Goal: Ask a question

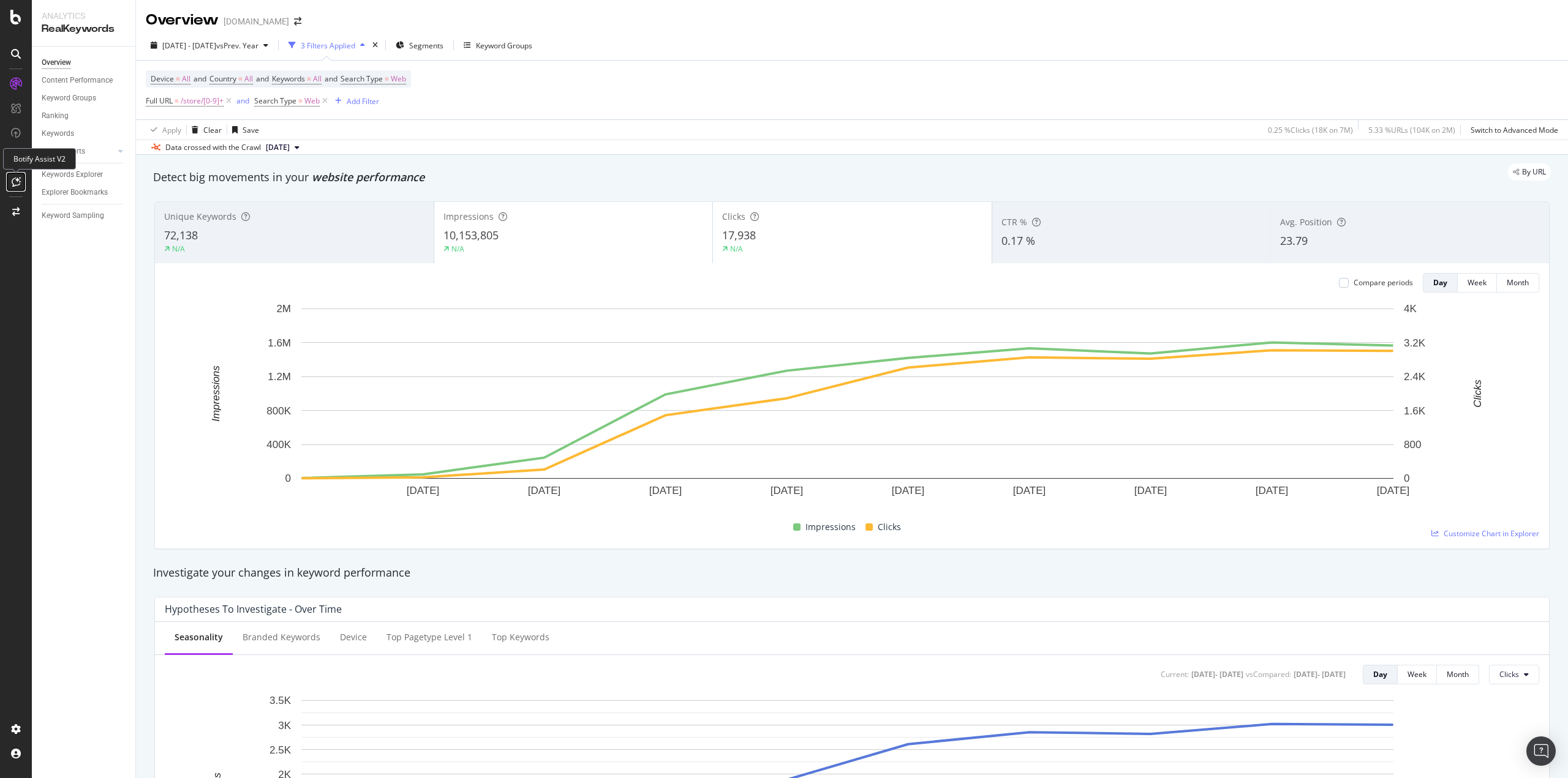
click at [16, 174] on div at bounding box center [16, 181] width 19 height 19
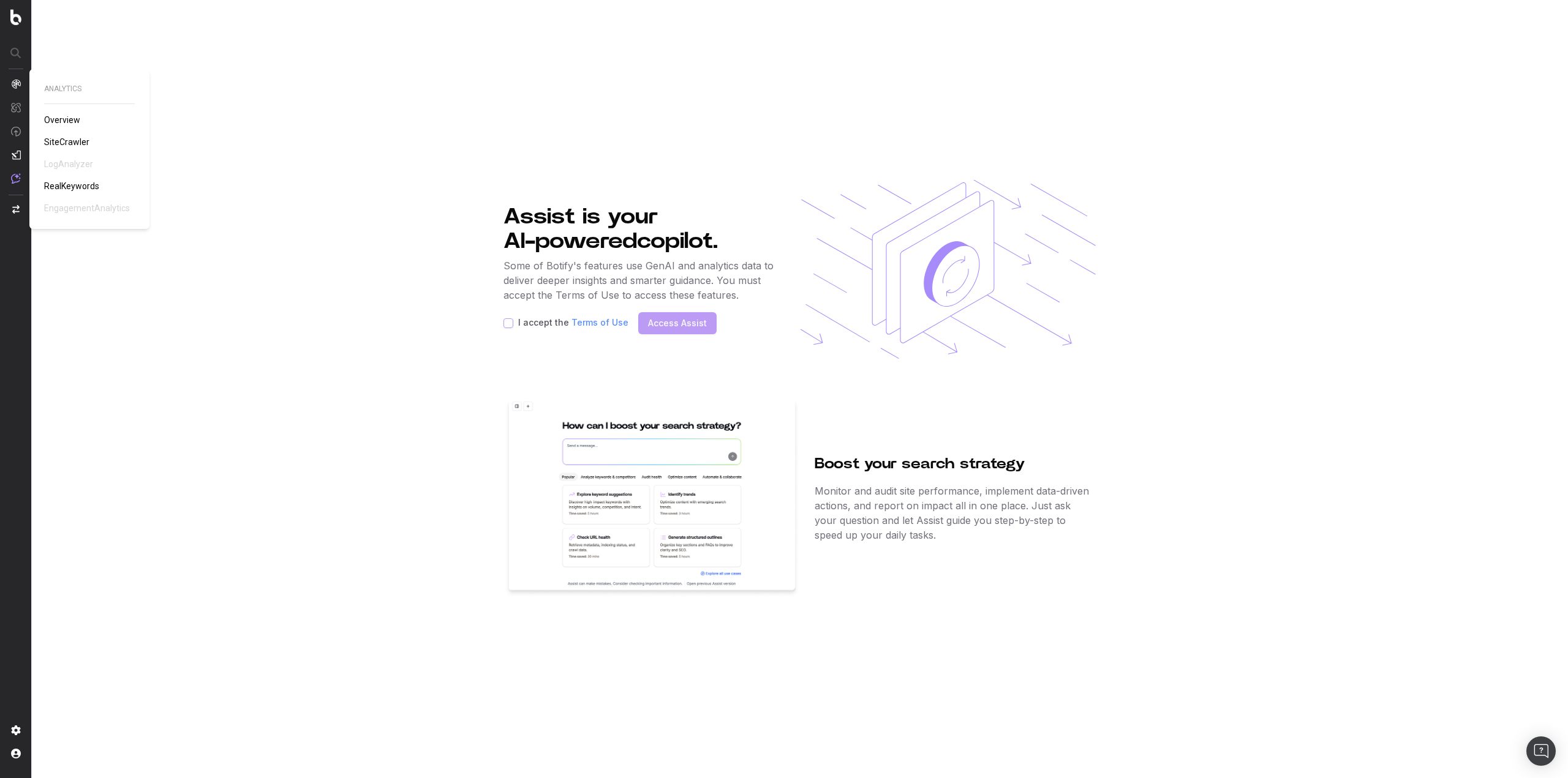
click at [17, 103] on img at bounding box center [16, 107] width 10 height 10
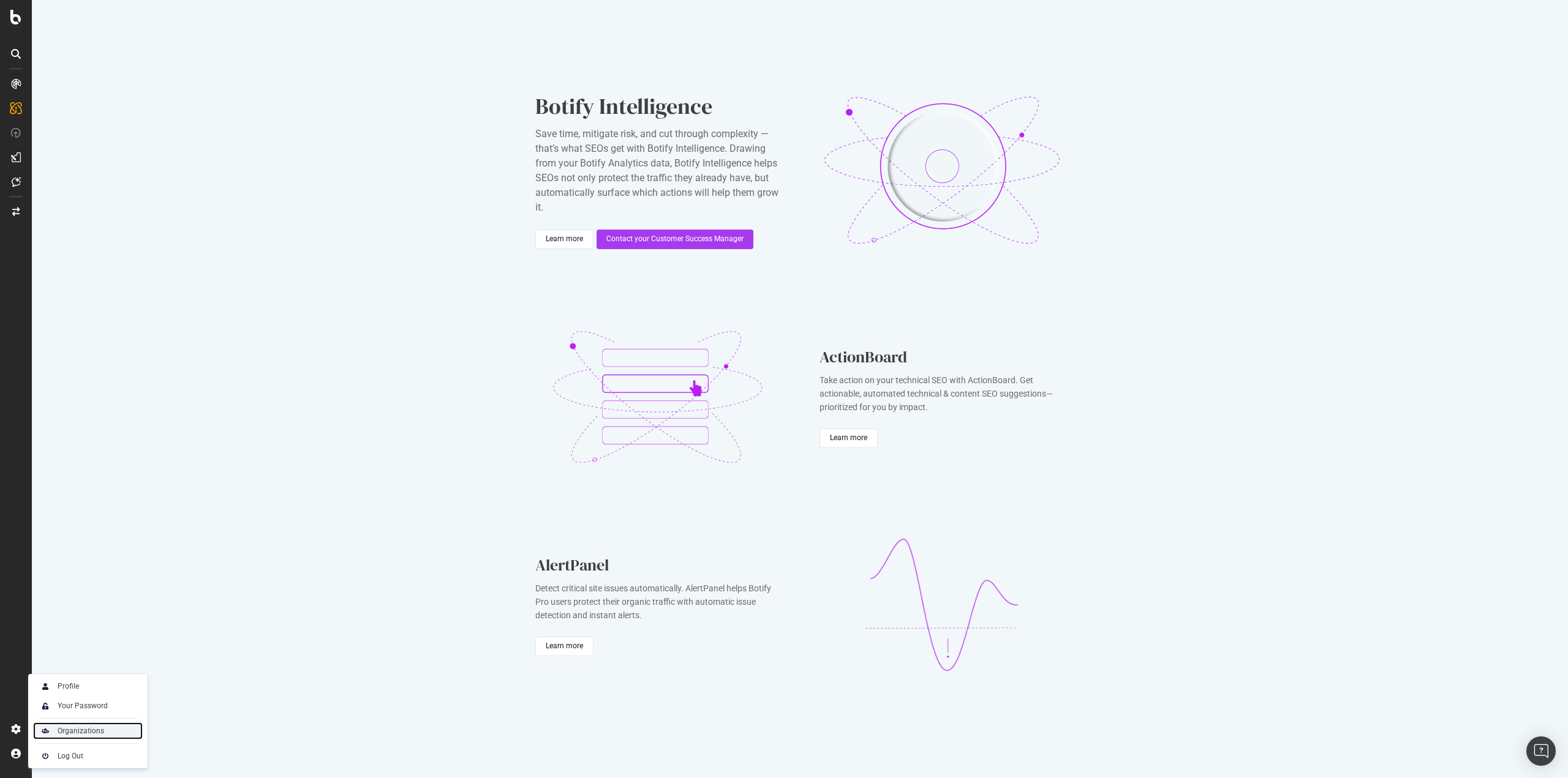
click at [58, 733] on div "Organizations" at bounding box center [80, 730] width 46 height 10
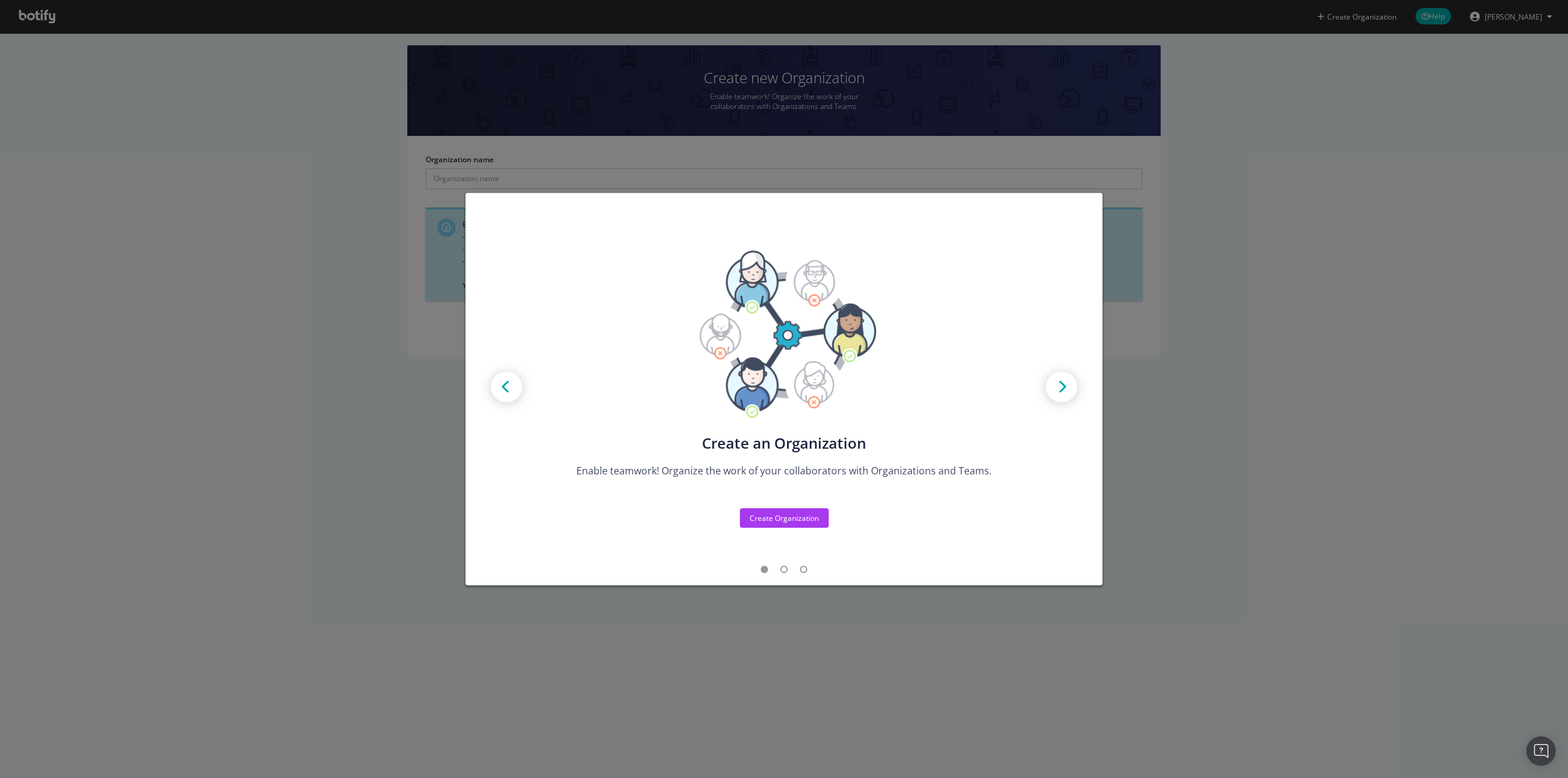
click at [1179, 324] on div "Create new Projects for your Teams Create the exact model that matches your Org…" at bounding box center [784, 389] width 1568 height 778
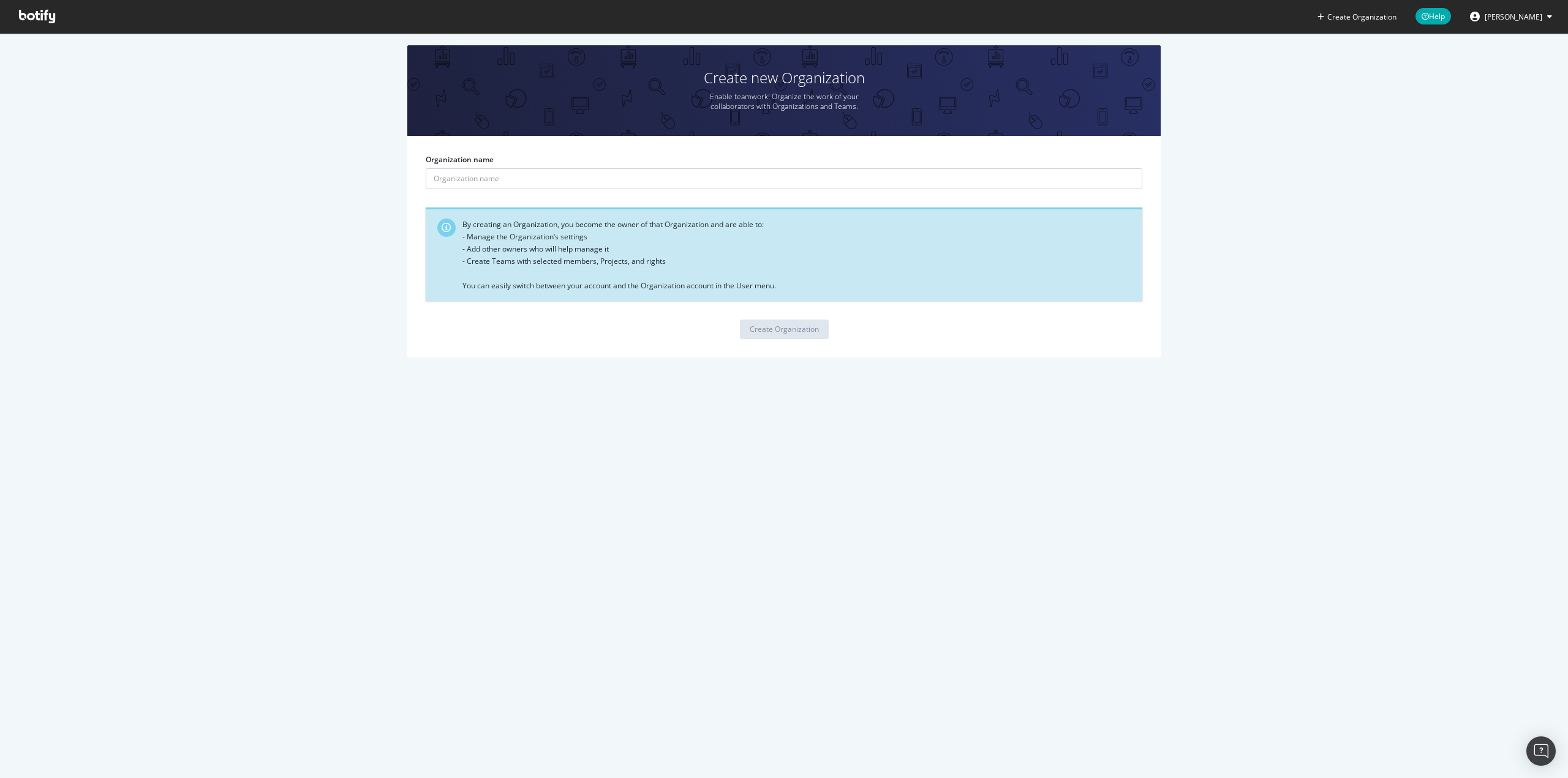
click at [37, 16] on icon at bounding box center [37, 16] width 36 height 13
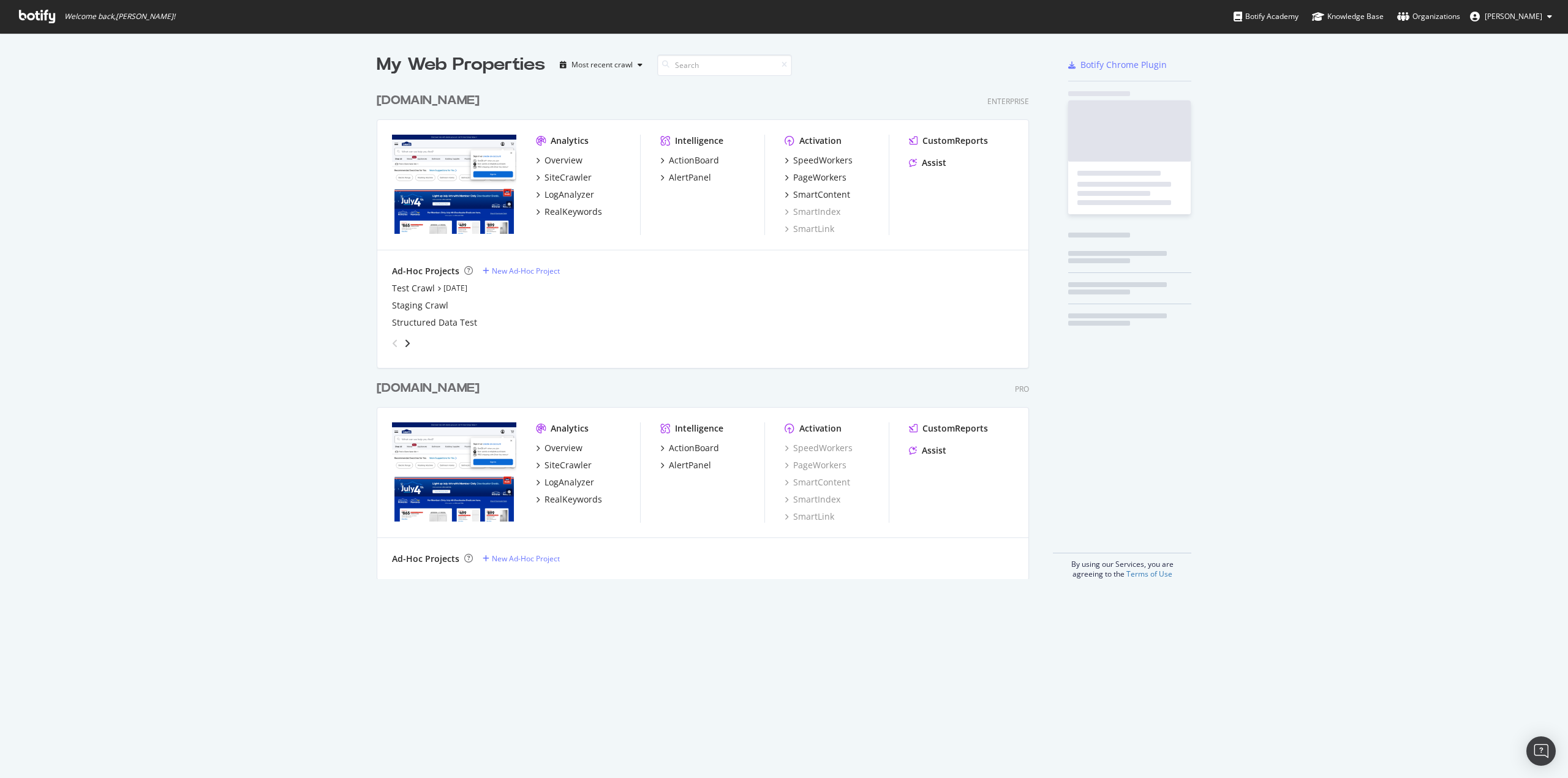
scroll to position [769, 1550]
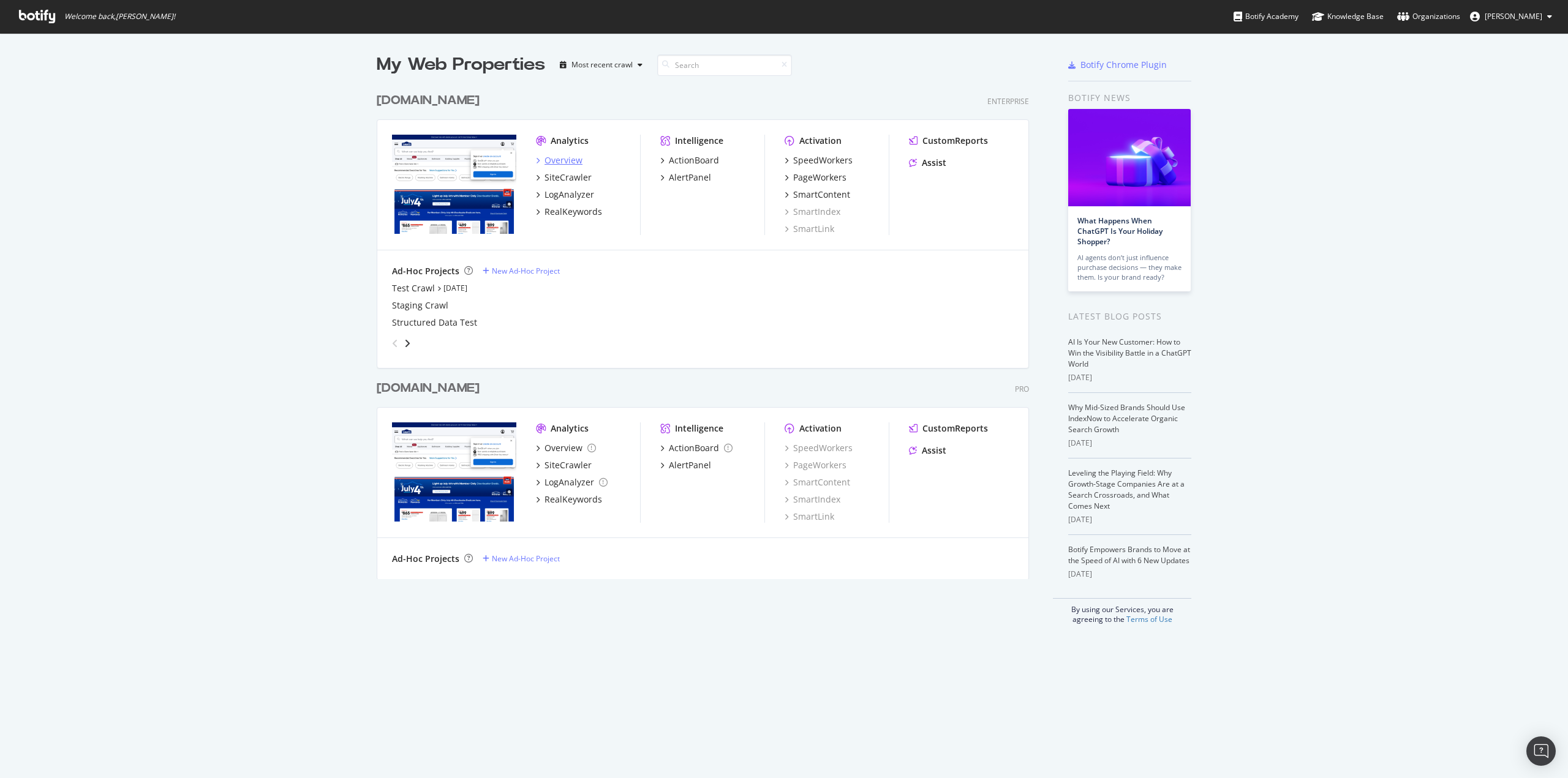
click at [559, 157] on div "Overview" at bounding box center [564, 160] width 38 height 12
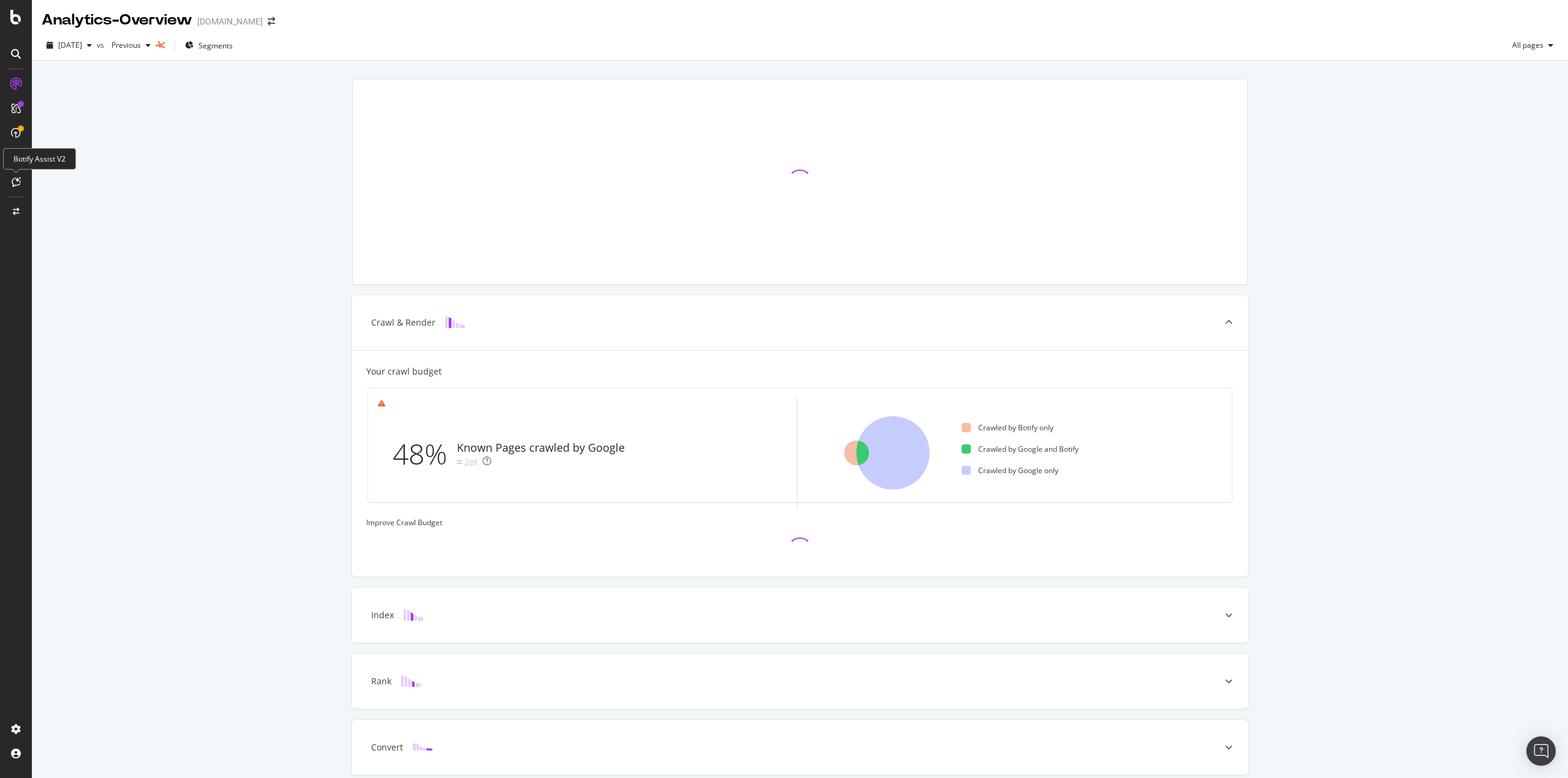
click at [14, 185] on icon at bounding box center [16, 181] width 10 height 10
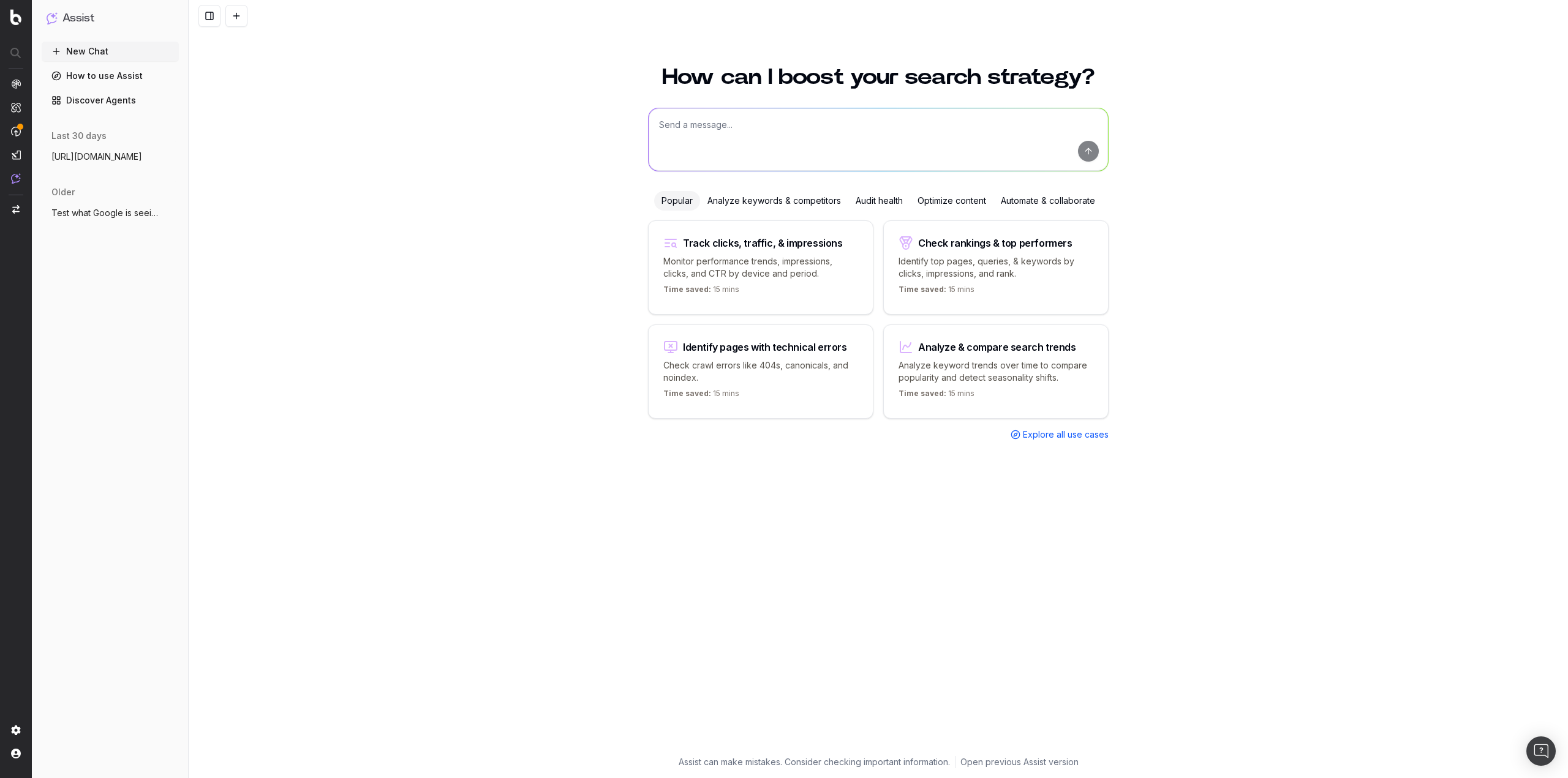
click at [706, 132] on textarea at bounding box center [878, 139] width 459 height 63
type textarea "how many pages do not have rating/review schema"
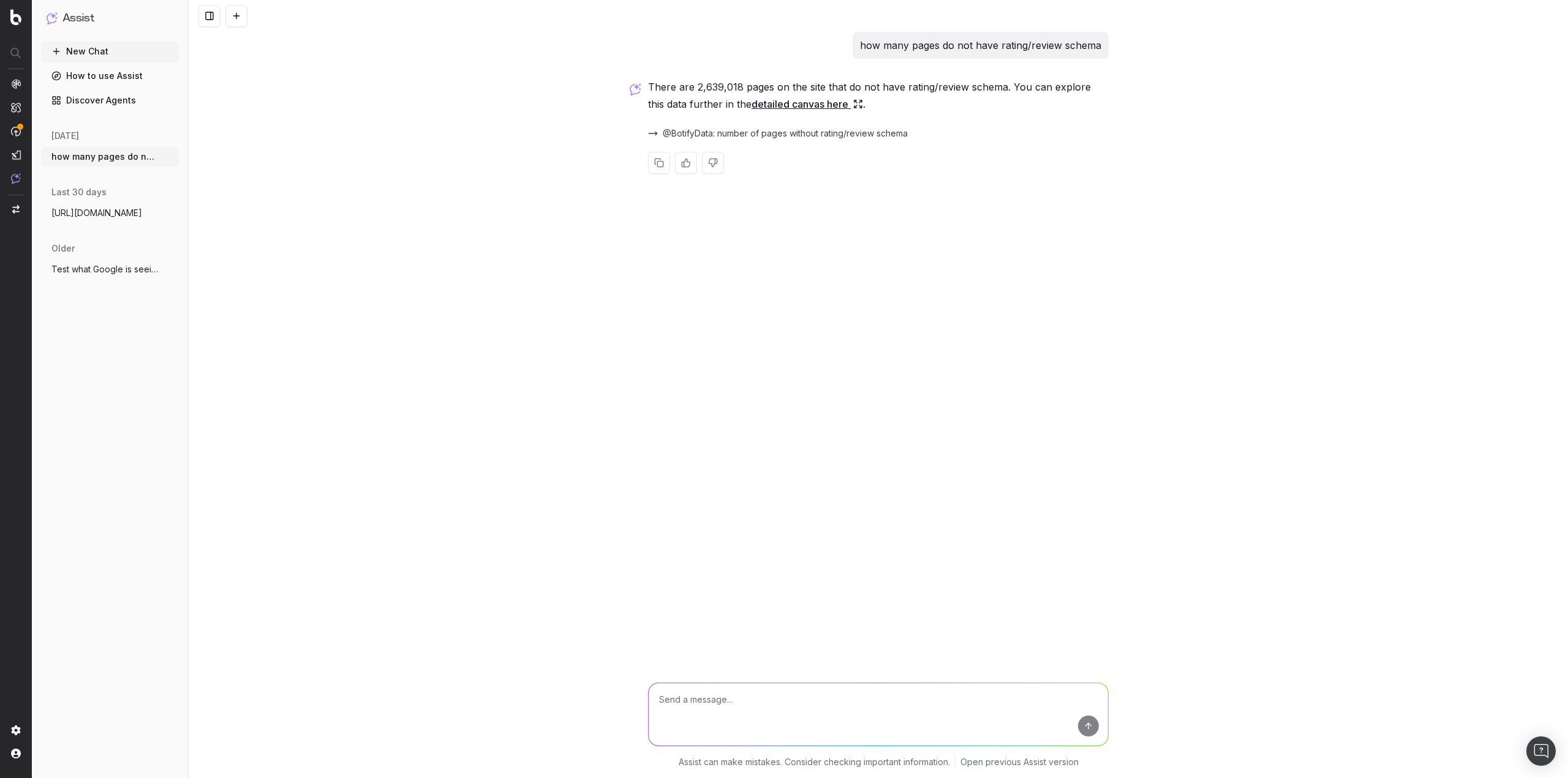
click at [656, 357] on div "how many pages do not have rating/review schema There are 2,639,018 pages on th…" at bounding box center [878, 389] width 1379 height 778
click at [817, 103] on link "detailed canvas here" at bounding box center [807, 105] width 112 height 17
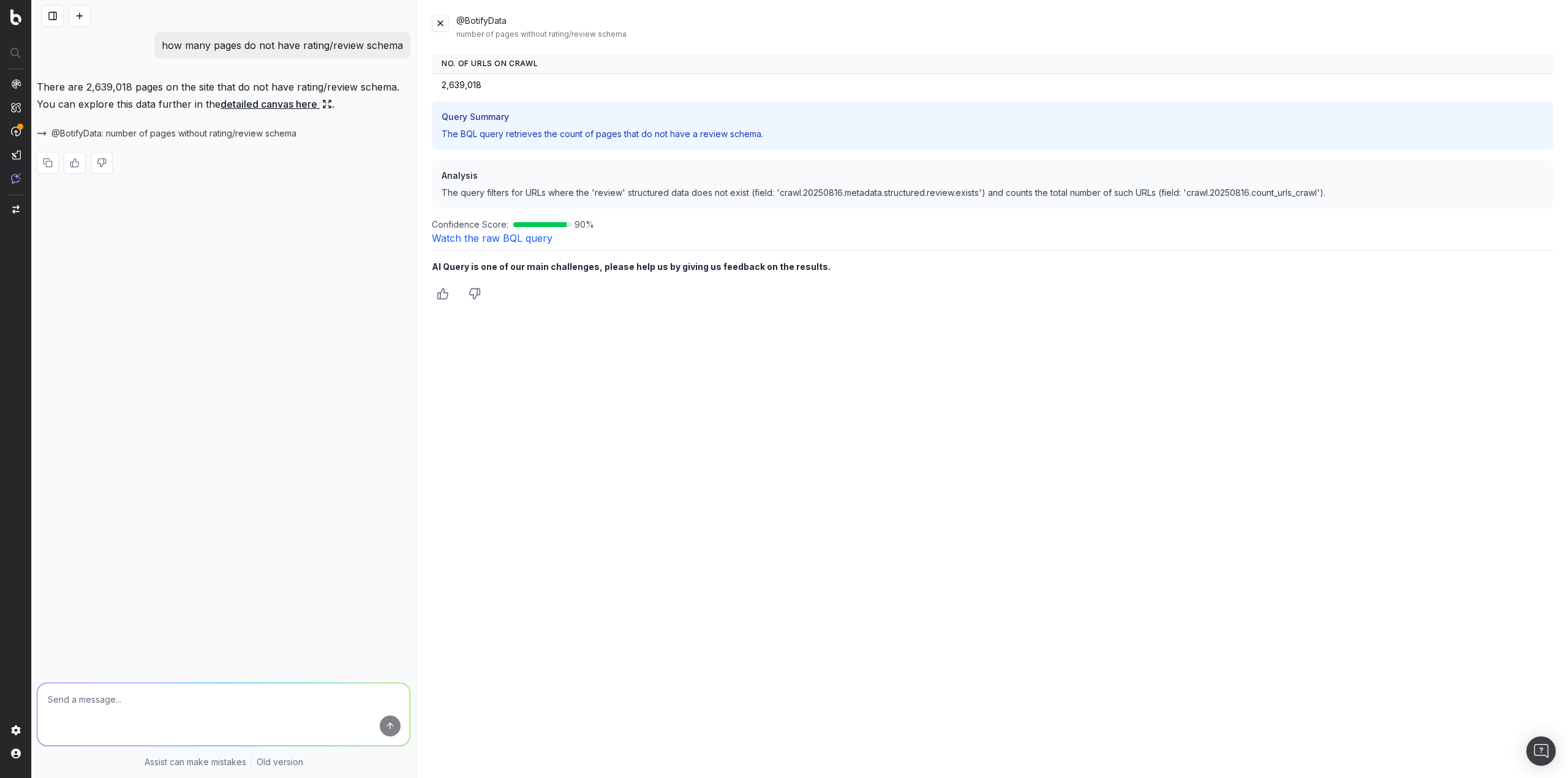
click at [487, 235] on link "Watch the raw BQL query" at bounding box center [492, 238] width 120 height 12
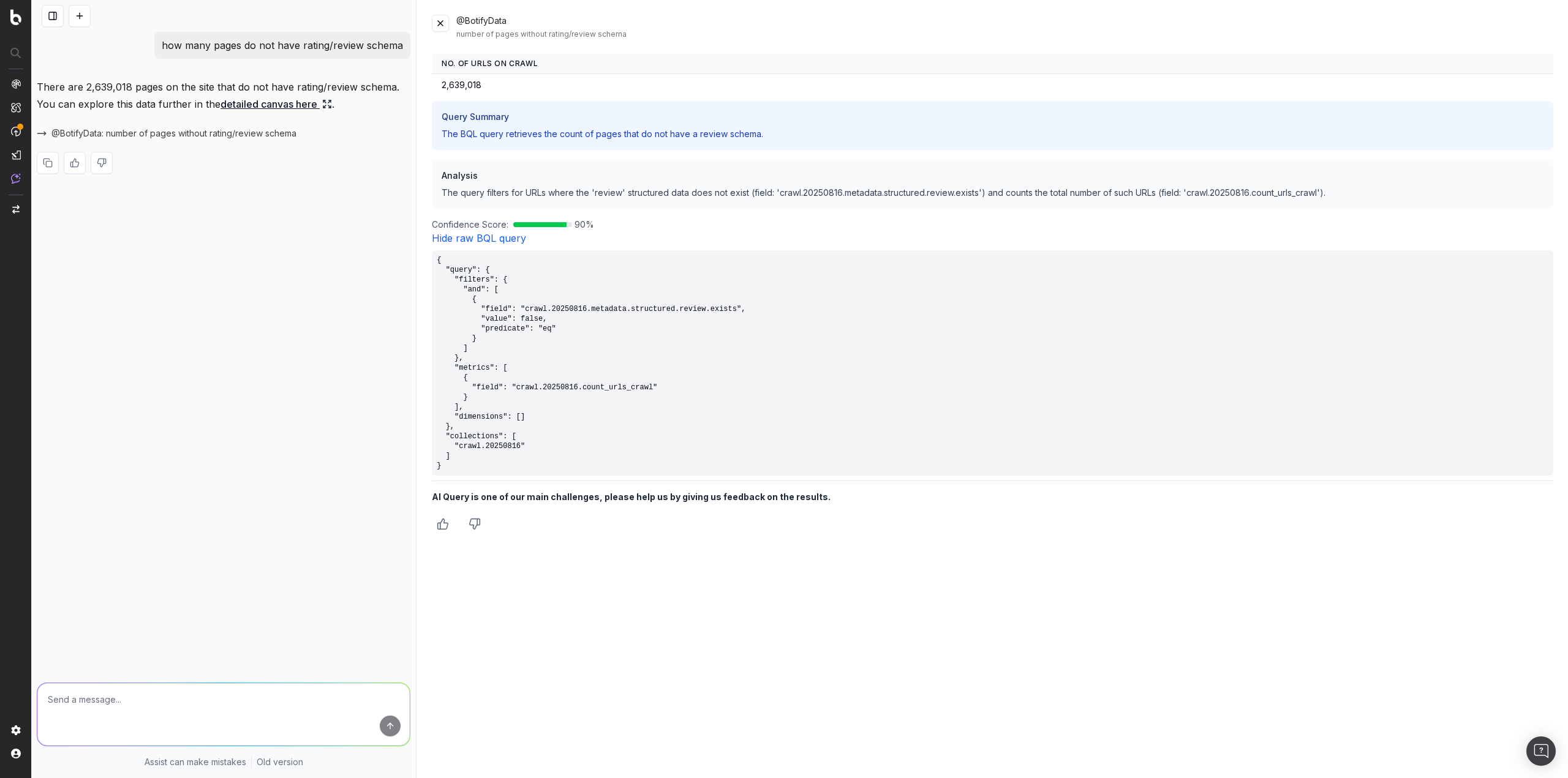
click at [493, 244] on div "No. of URLs on Crawl 2,639,018 Query Summary The BQL query retrieves the count …" at bounding box center [992, 294] width 1122 height 481
click at [493, 241] on link "Hide raw BQL query" at bounding box center [479, 238] width 94 height 12
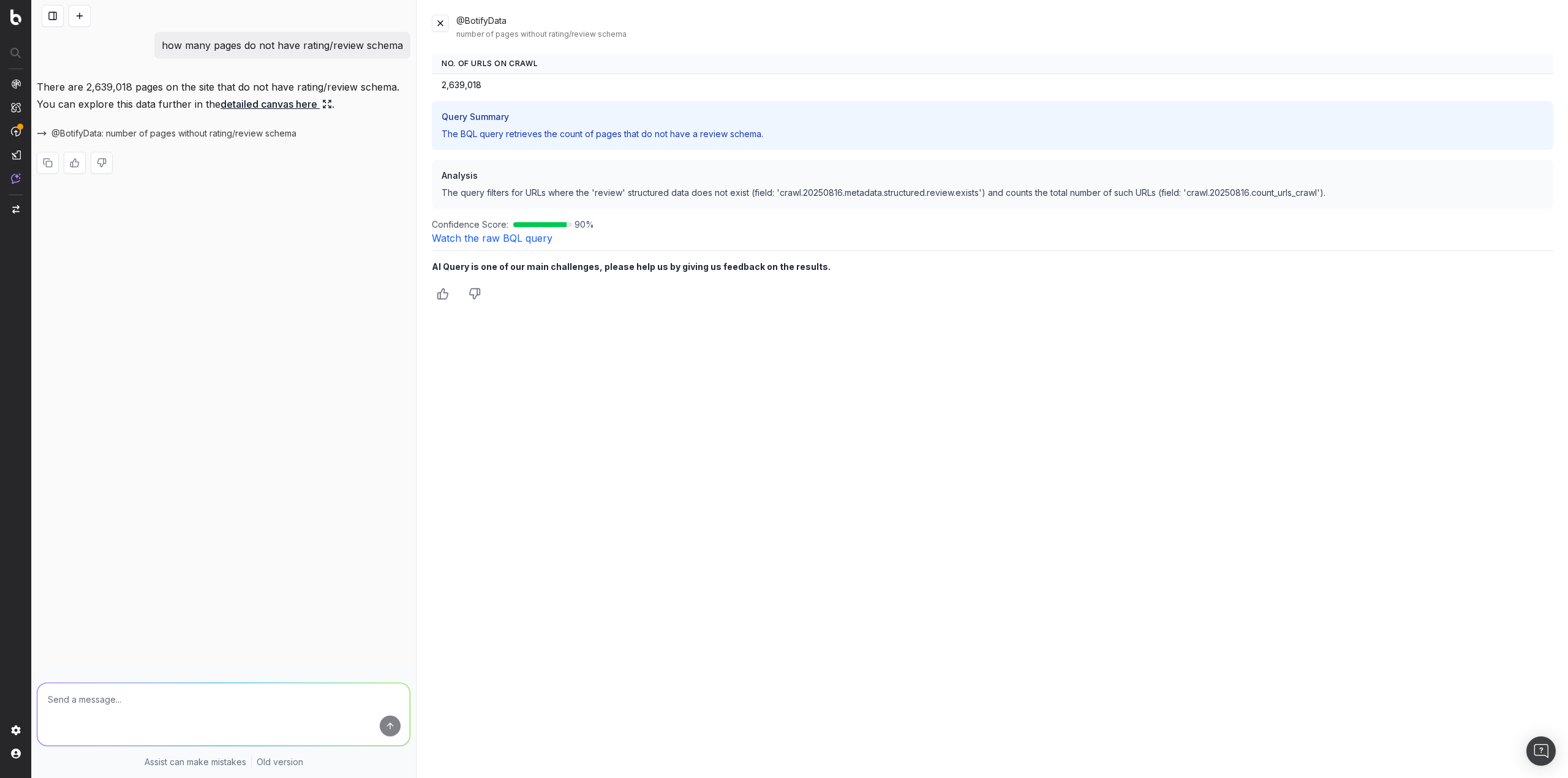
click at [180, 723] on textarea at bounding box center [223, 714] width 372 height 63
type textarea "How many of the 2.6M URLs contain /pd"
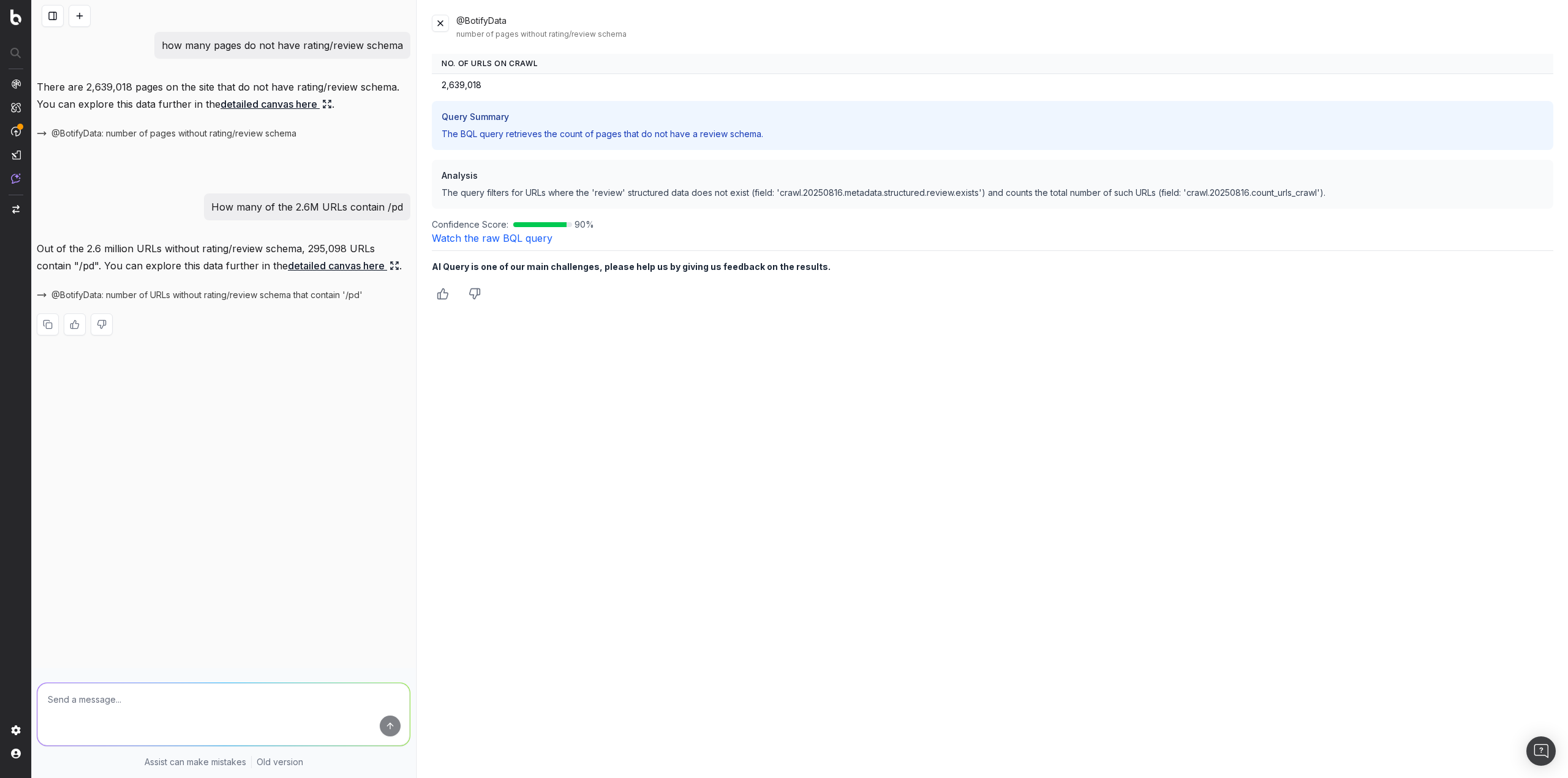
click at [288, 267] on link "detailed canvas here" at bounding box center [343, 266] width 112 height 17
click at [61, 140] on span "SiteCrawler" at bounding box center [67, 141] width 45 height 10
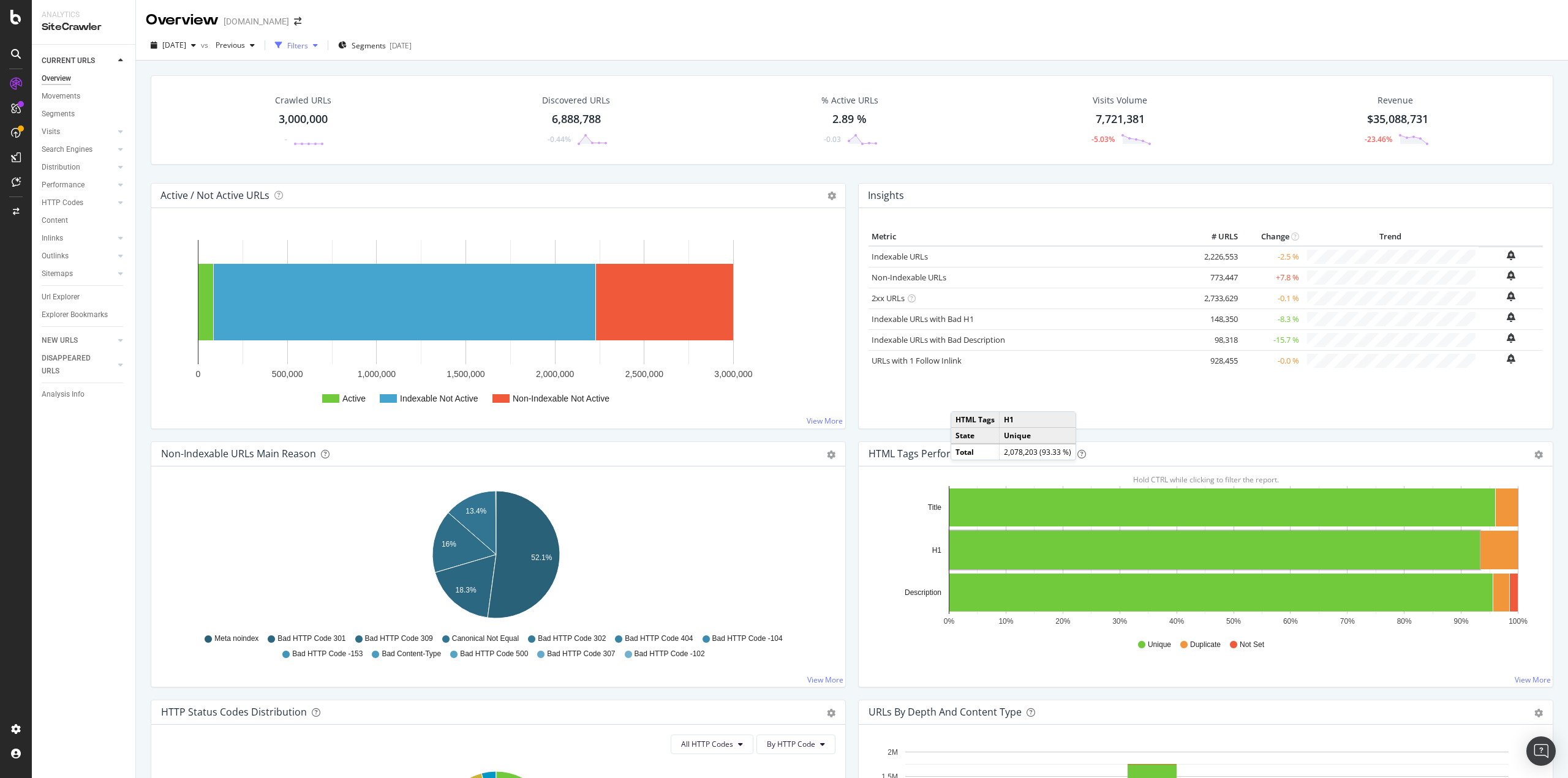
click at [308, 42] on div "Filters" at bounding box center [298, 45] width 21 height 10
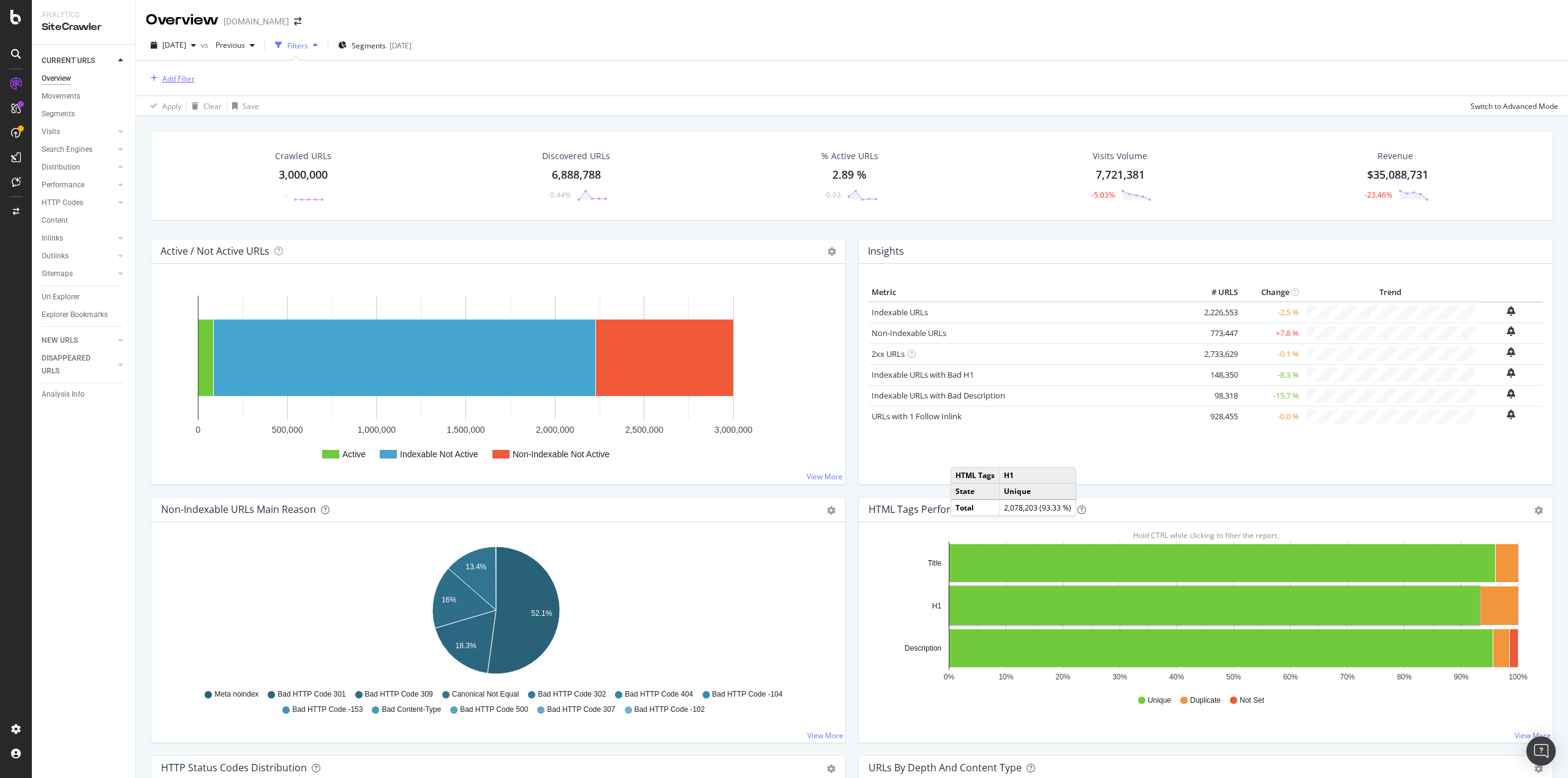
click at [176, 83] on div "Add Filter" at bounding box center [178, 78] width 32 height 10
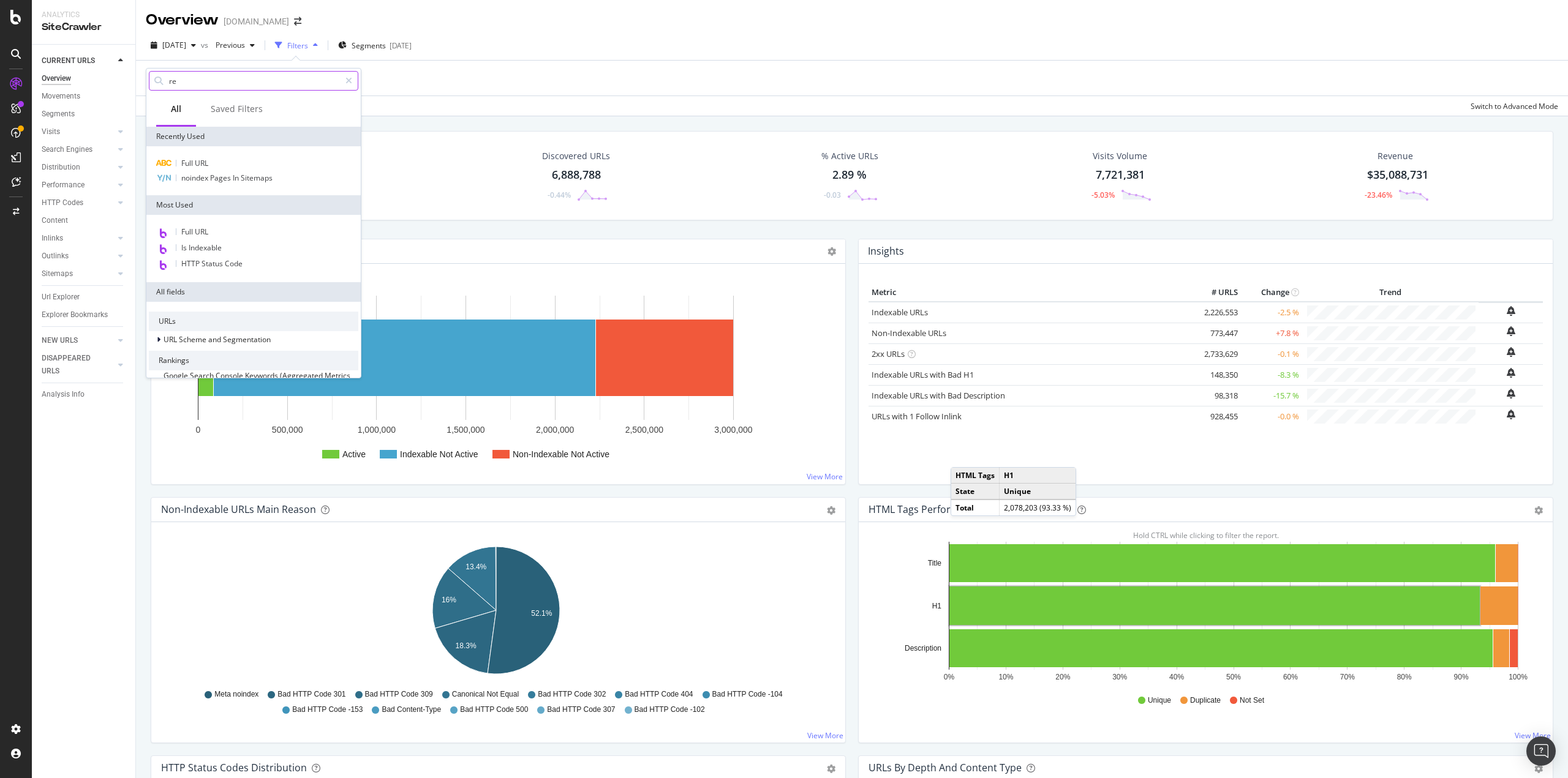
type input "rev"
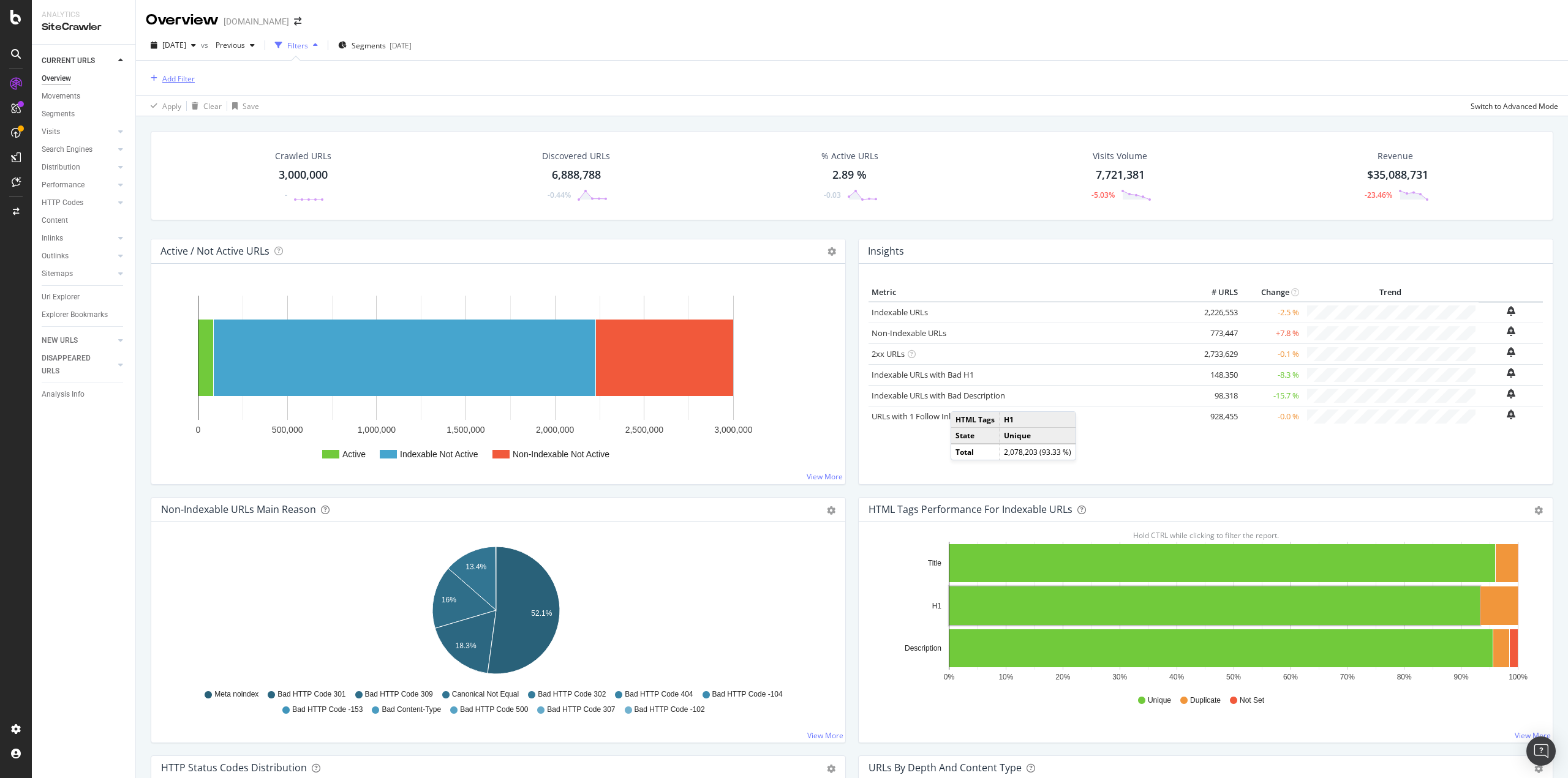
click at [180, 77] on div "Add Filter" at bounding box center [178, 78] width 32 height 10
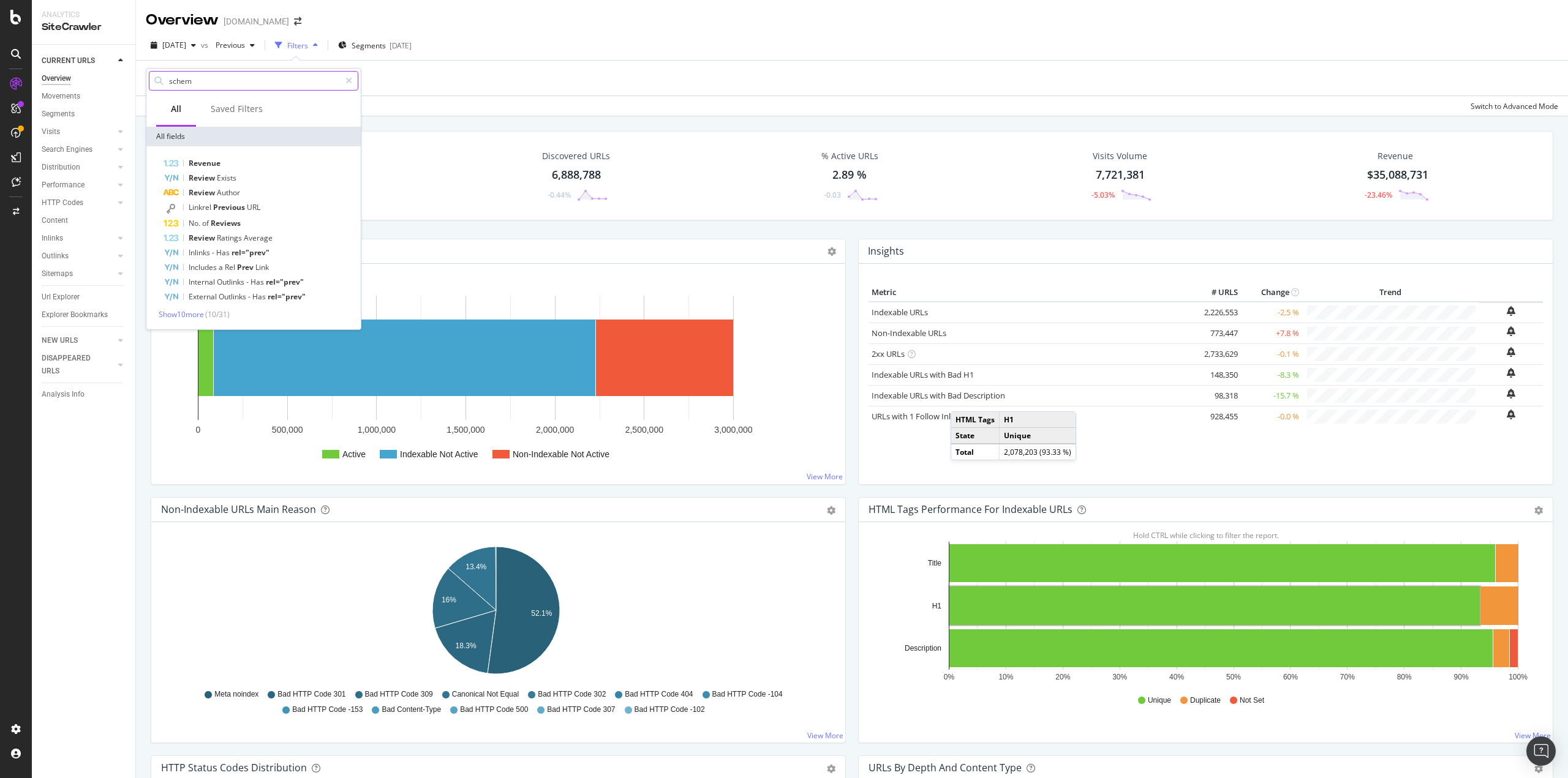
type input "schema"
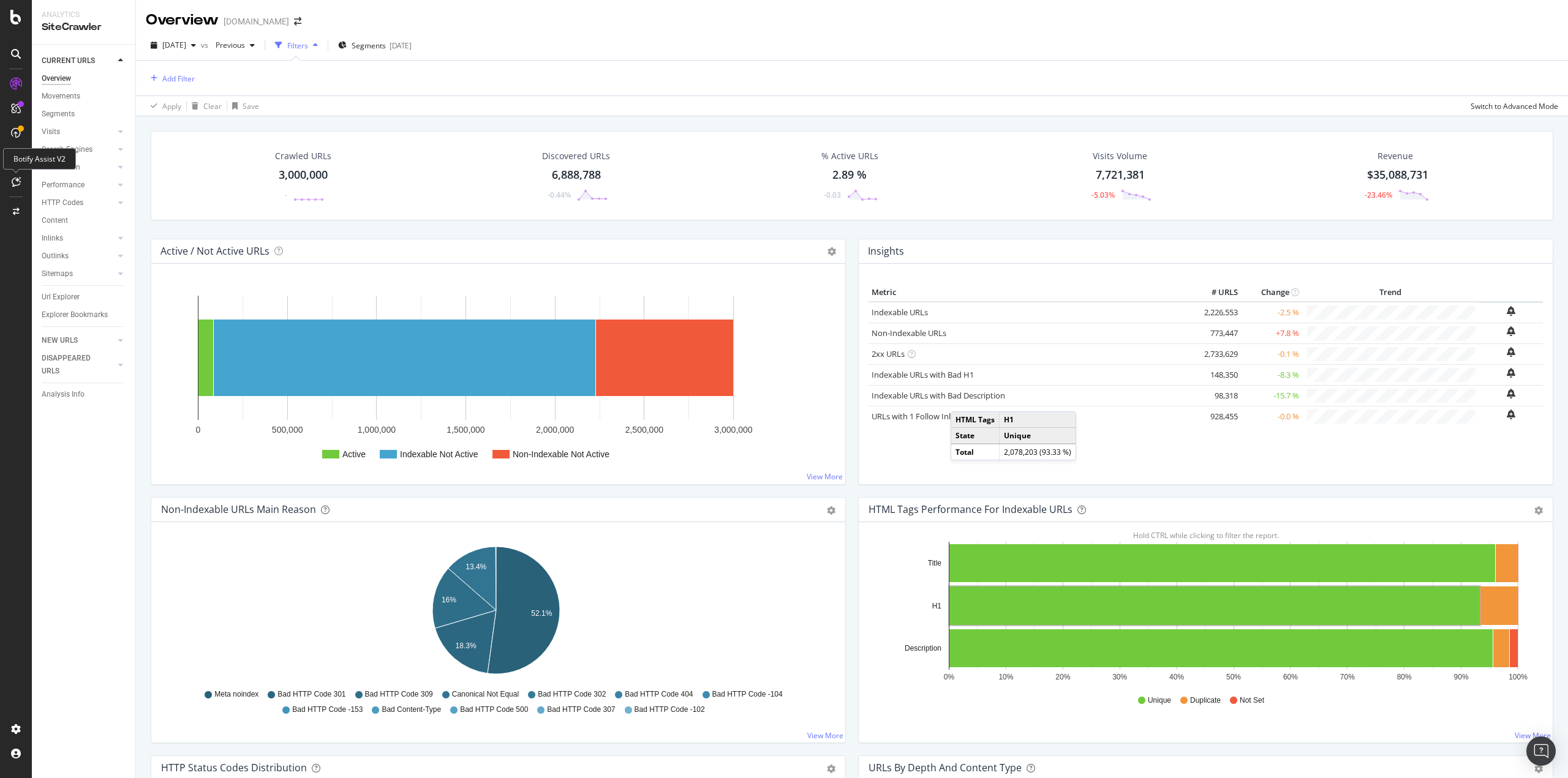
click at [8, 171] on div at bounding box center [16, 159] width 30 height 24
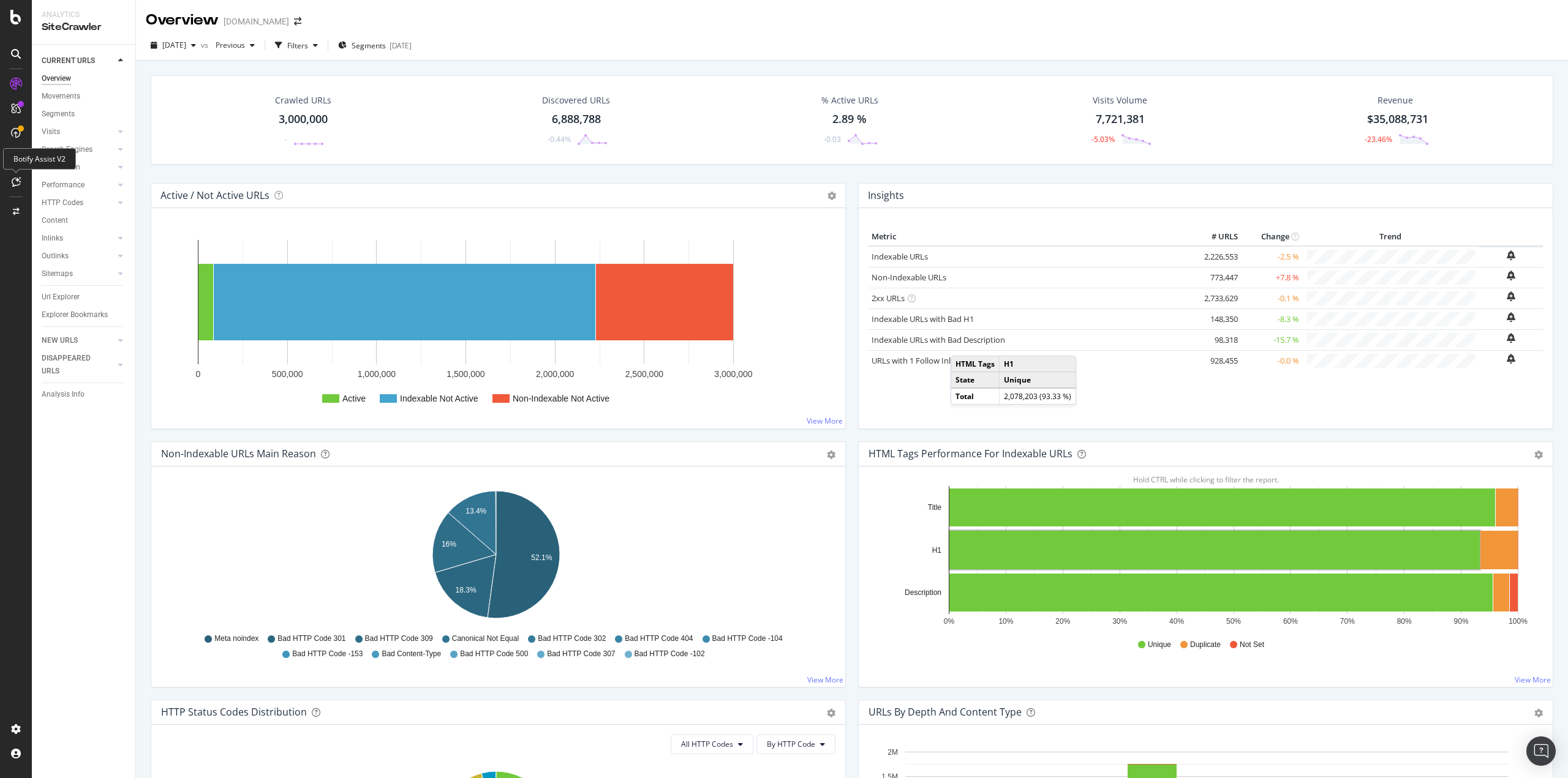
click at [10, 178] on div at bounding box center [16, 181] width 19 height 19
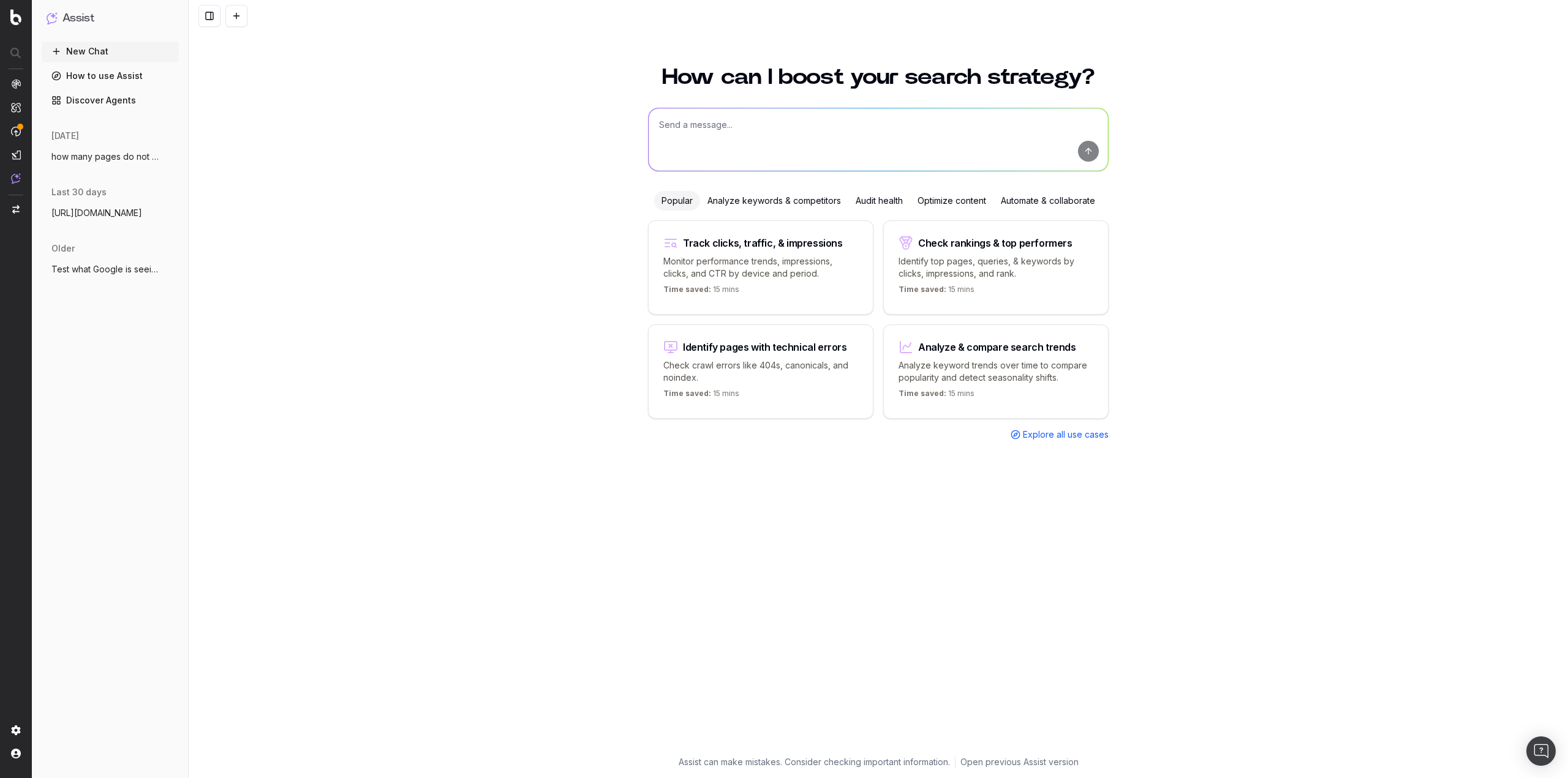
click at [92, 161] on span "how many pages do not have rating/review" at bounding box center [105, 157] width 108 height 12
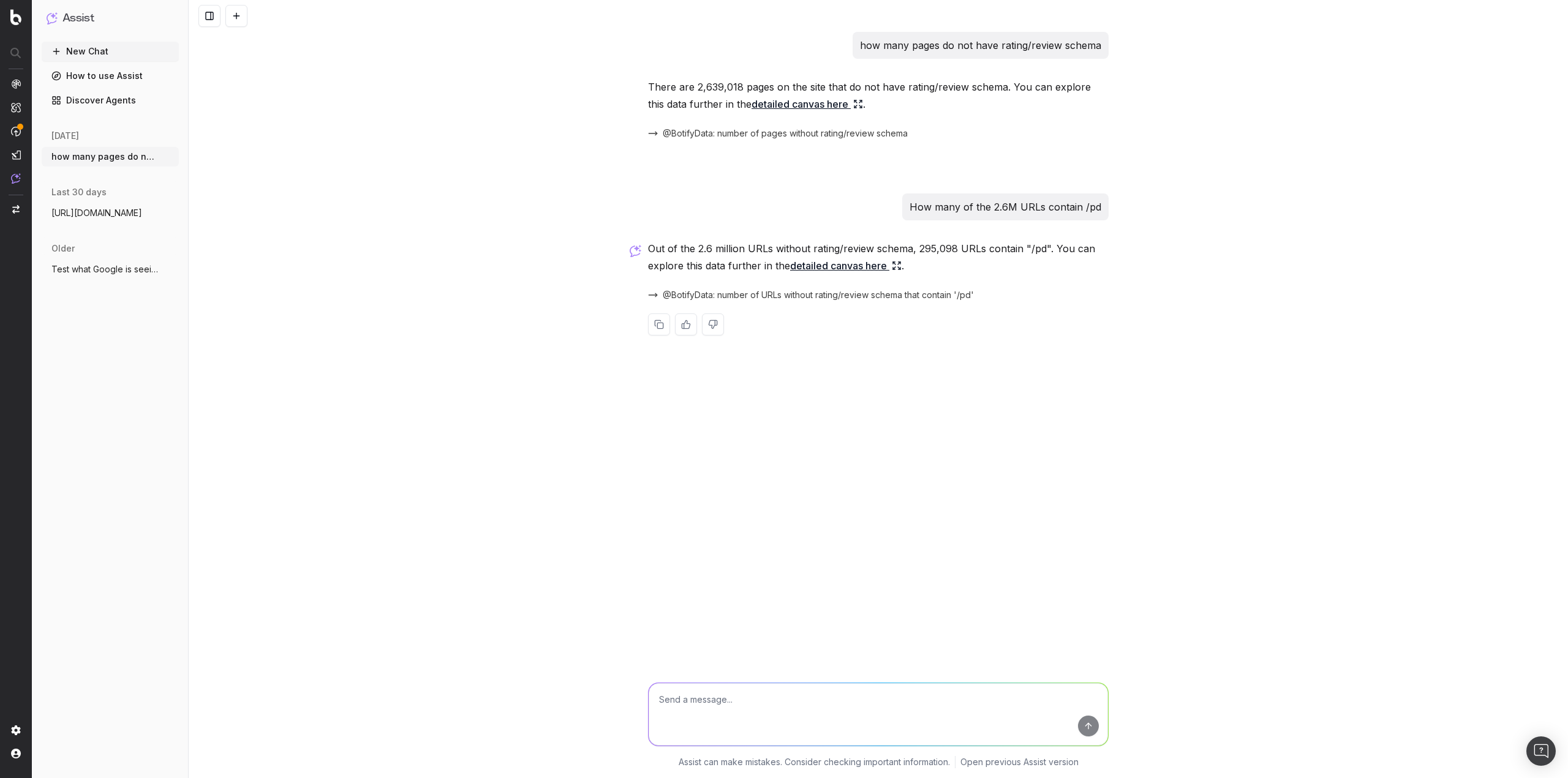
click at [788, 700] on textarea at bounding box center [878, 714] width 459 height 63
type textarea "Please provide a list"
click at [848, 266] on link "detailed canvas here" at bounding box center [845, 266] width 112 height 17
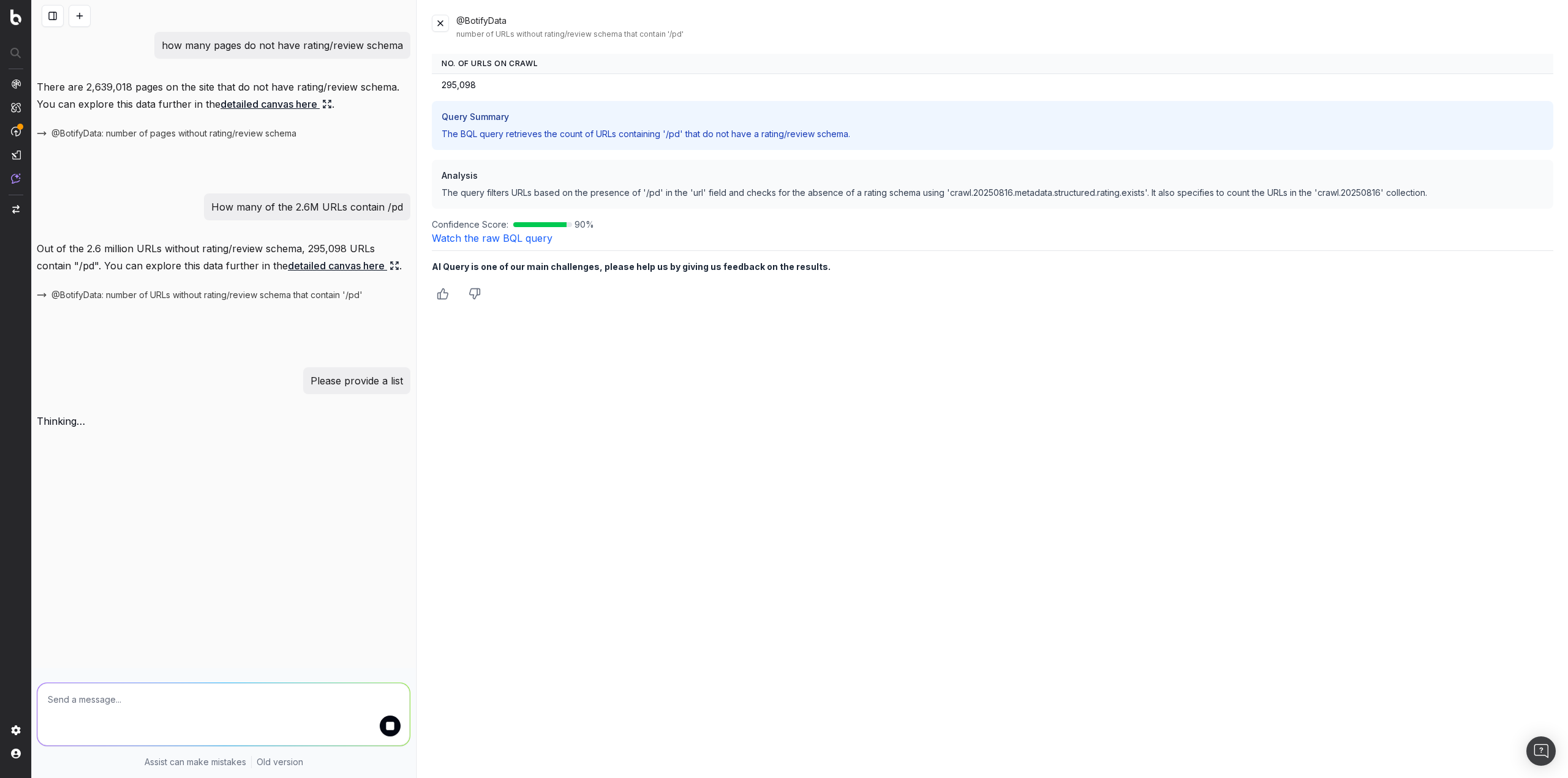
click at [515, 239] on link "Watch the raw BQL query" at bounding box center [492, 238] width 120 height 12
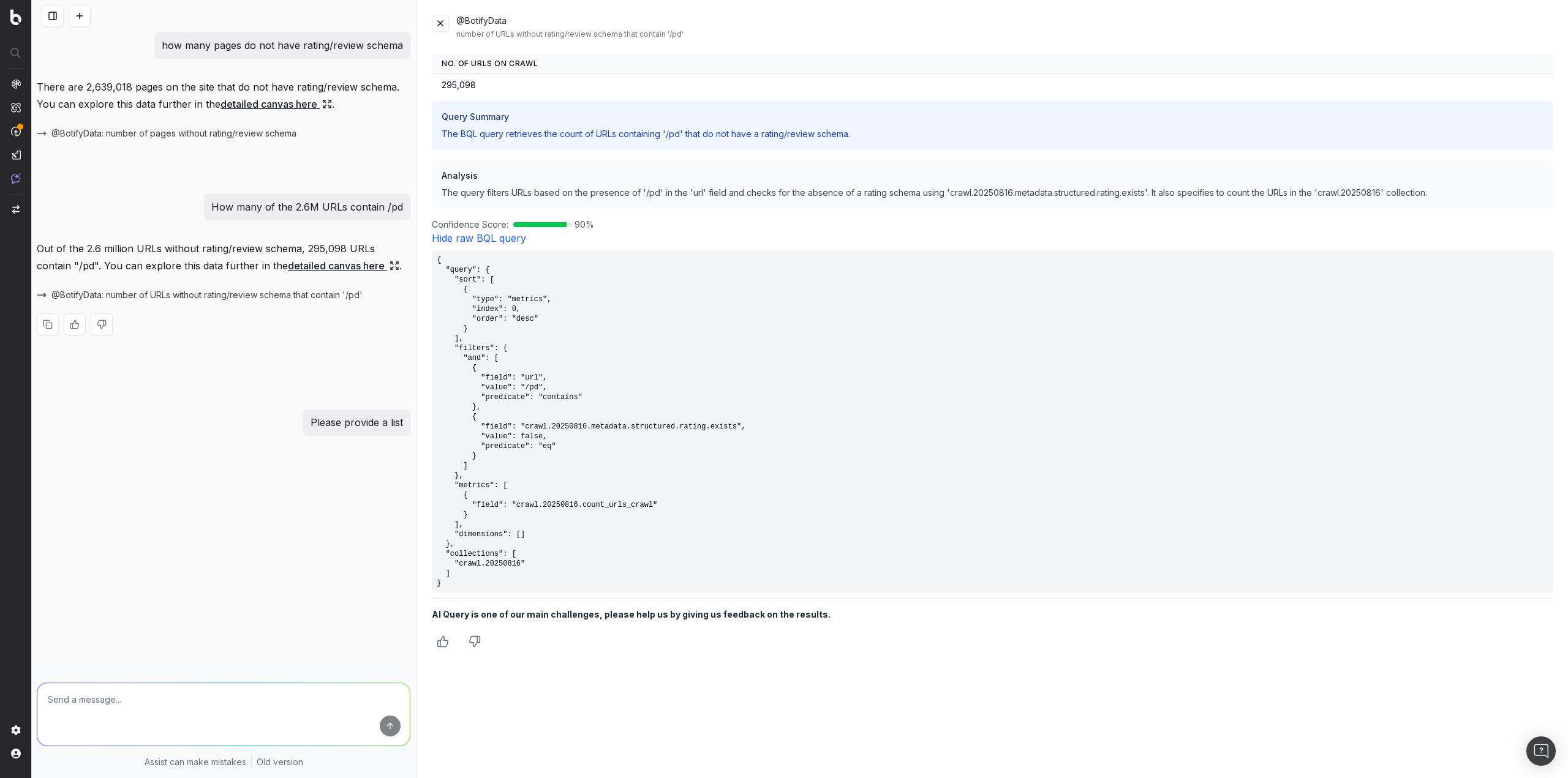
click at [467, 233] on link "Hide raw BQL query" at bounding box center [479, 238] width 94 height 12
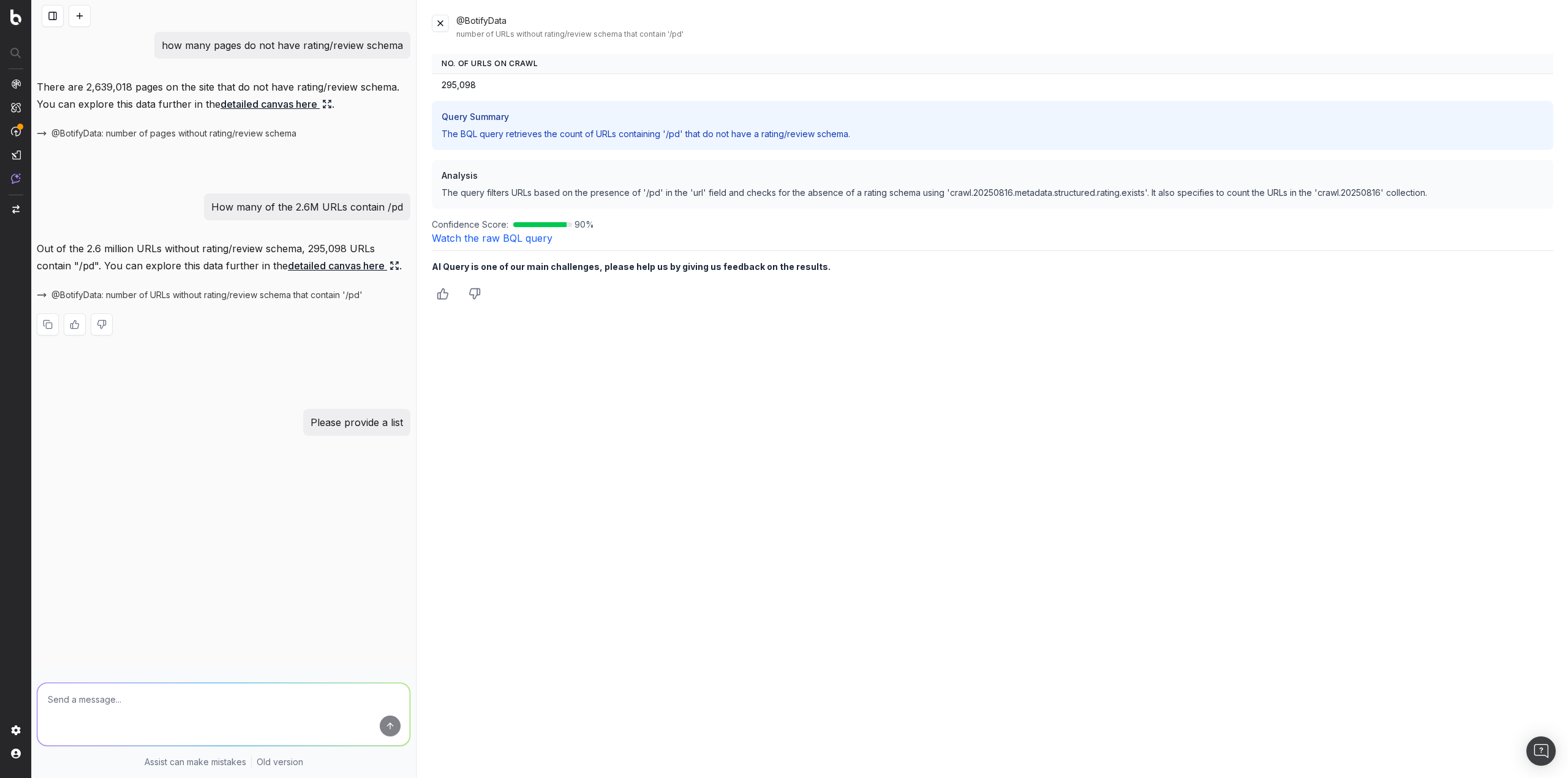
click at [443, 25] on button at bounding box center [440, 24] width 17 height 17
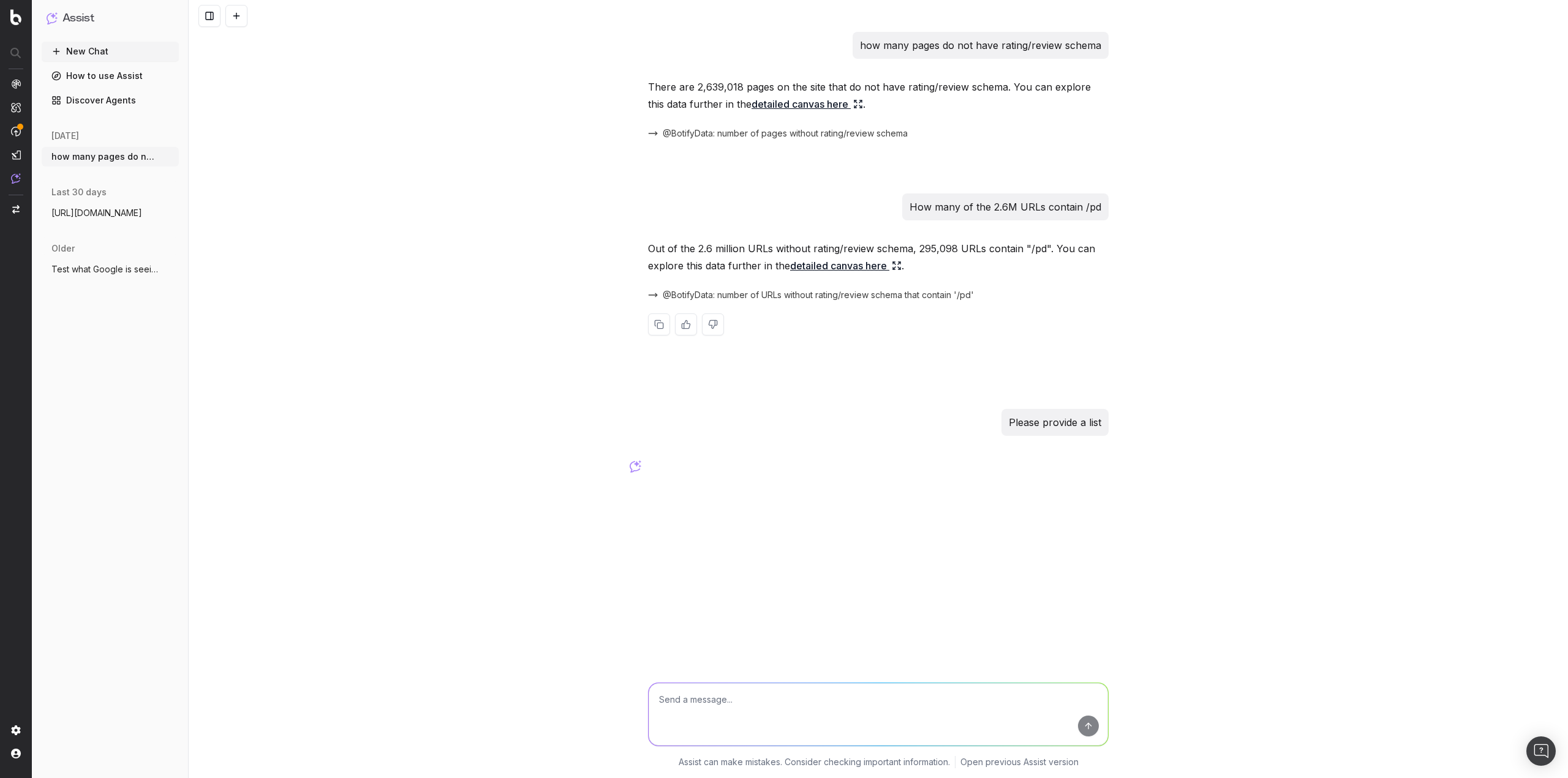
click at [126, 216] on span "[URL][DOMAIN_NAME]" at bounding box center [97, 213] width 91 height 12
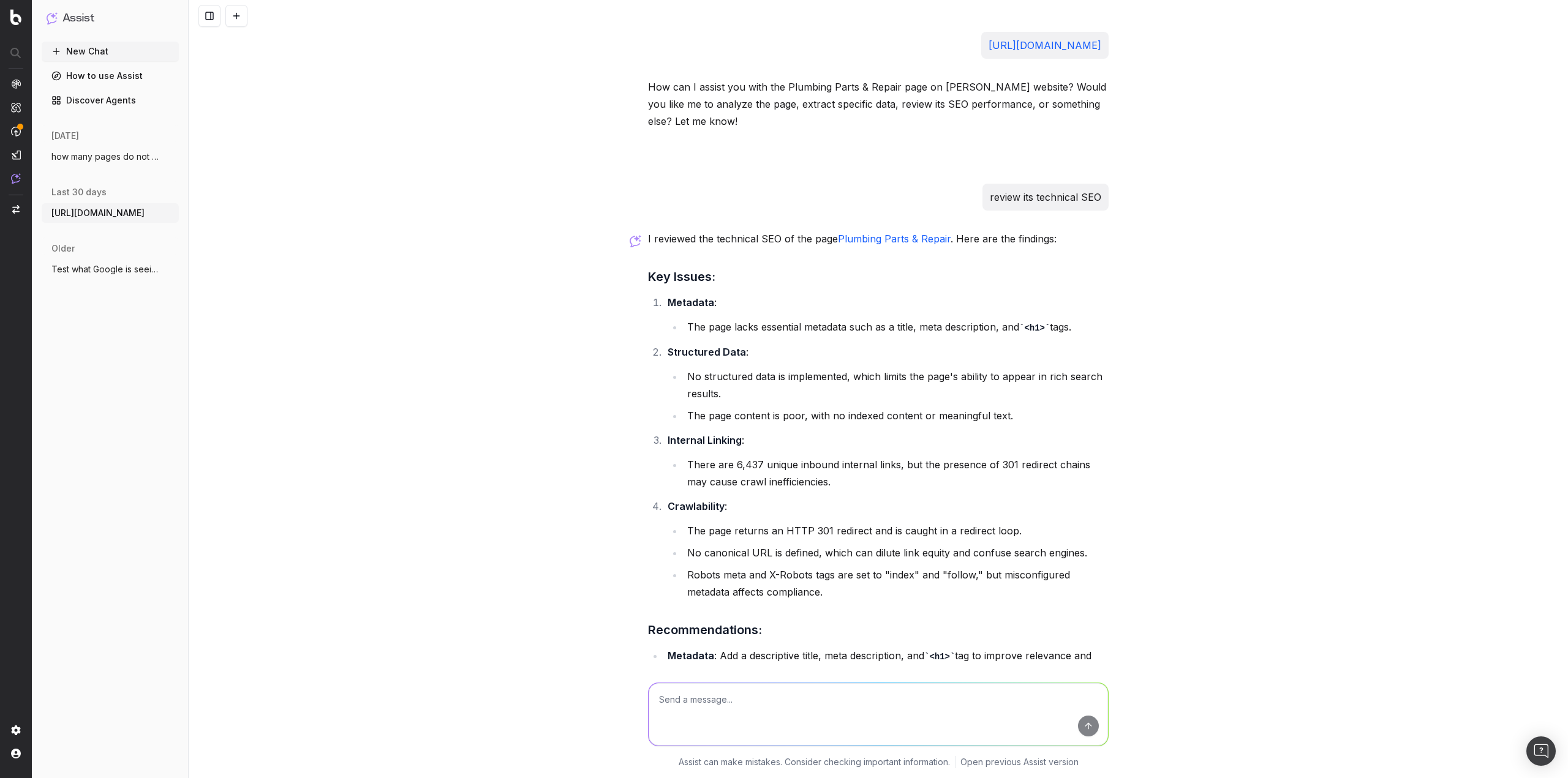
scroll to position [263, 0]
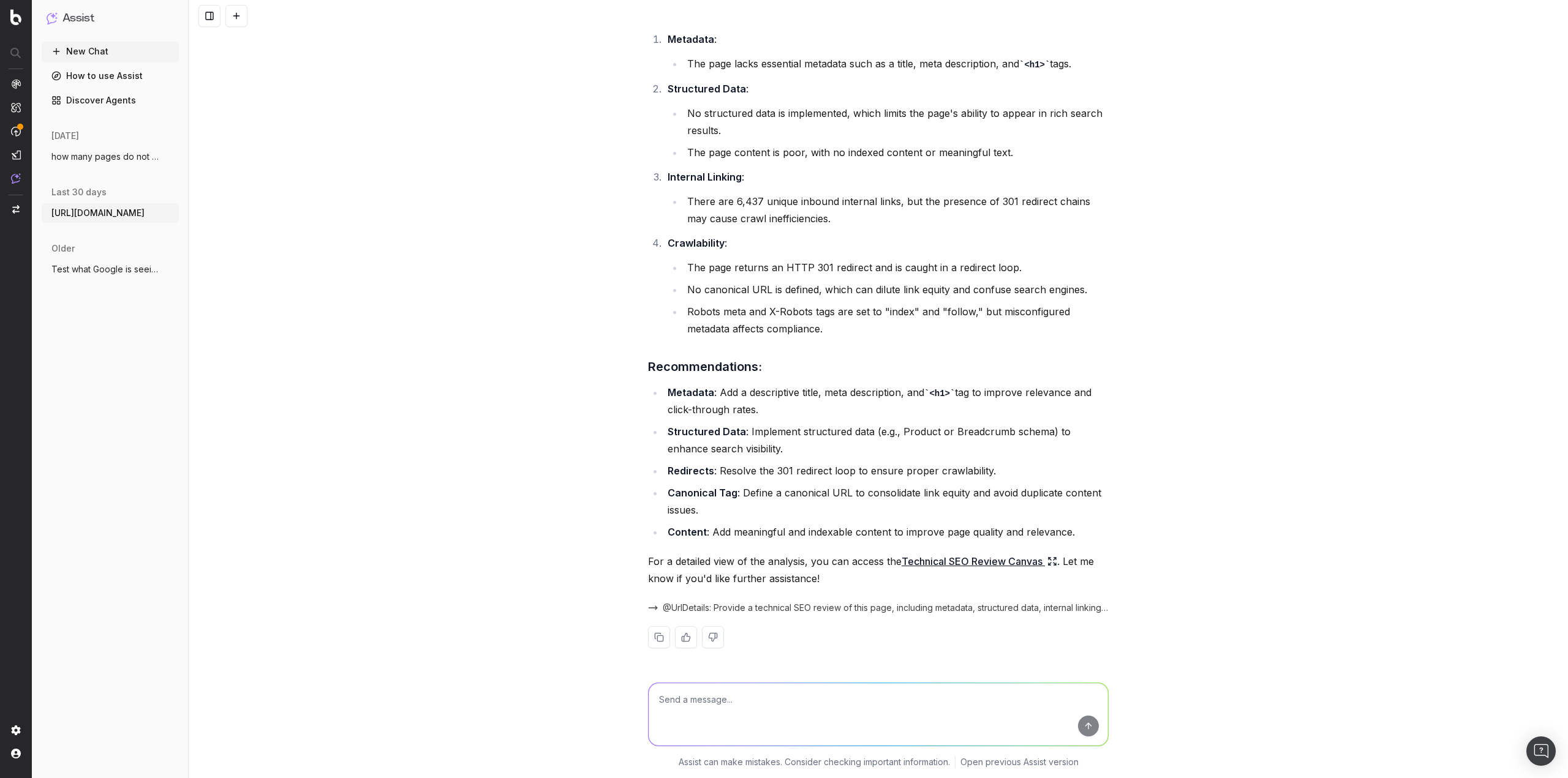
click at [125, 159] on span "how many pages do not have rating/review" at bounding box center [105, 157] width 108 height 12
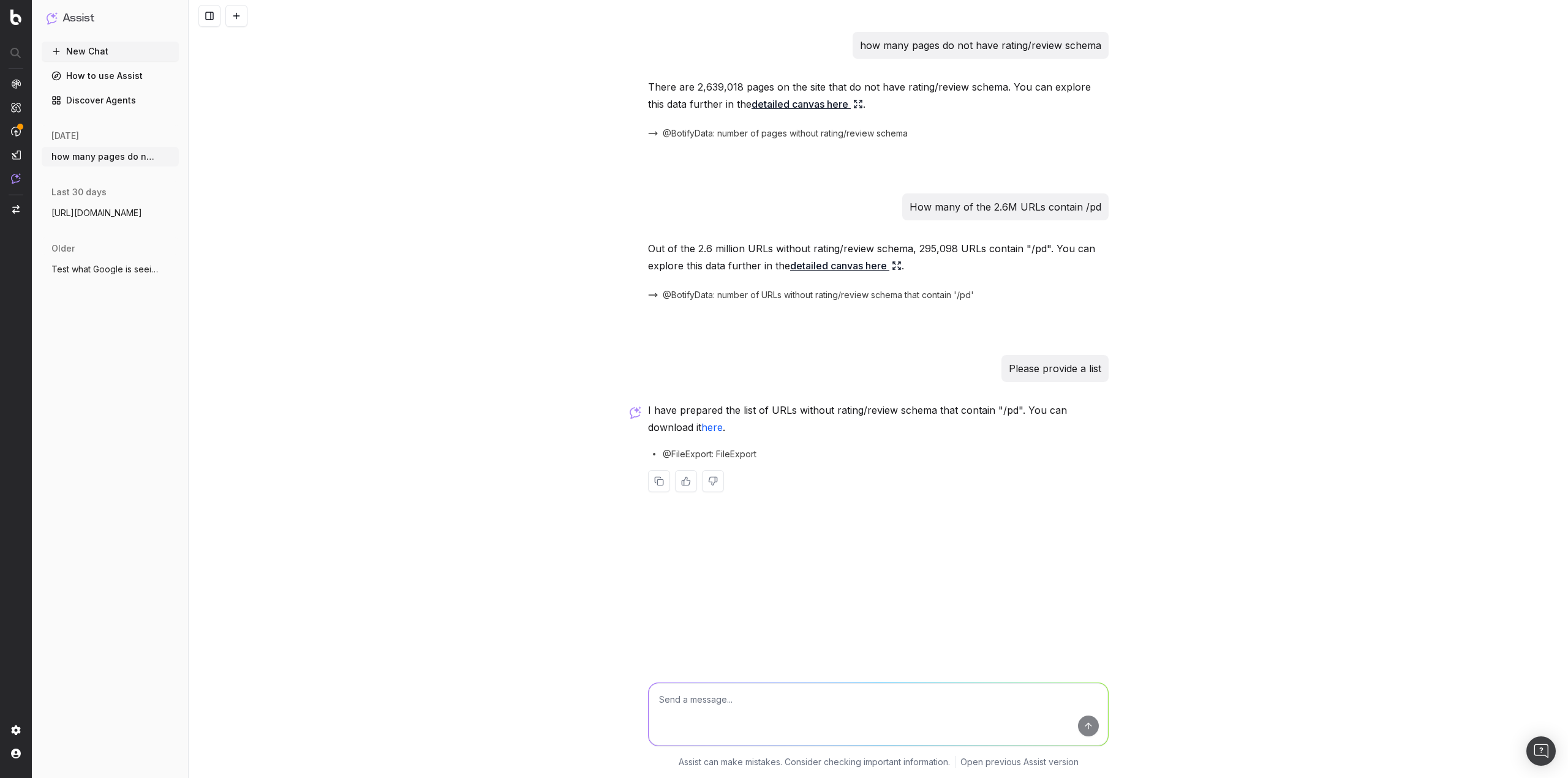
click at [679, 430] on p "I have prepared the list of URLs without rating/review schema that contain "/pd…" at bounding box center [878, 418] width 460 height 34
click at [702, 426] on link "here" at bounding box center [712, 427] width 22 height 12
click at [735, 691] on textarea at bounding box center [878, 714] width 459 height 63
click at [702, 426] on link "here" at bounding box center [712, 427] width 22 height 12
click at [747, 699] on textarea at bounding box center [878, 714] width 459 height 63
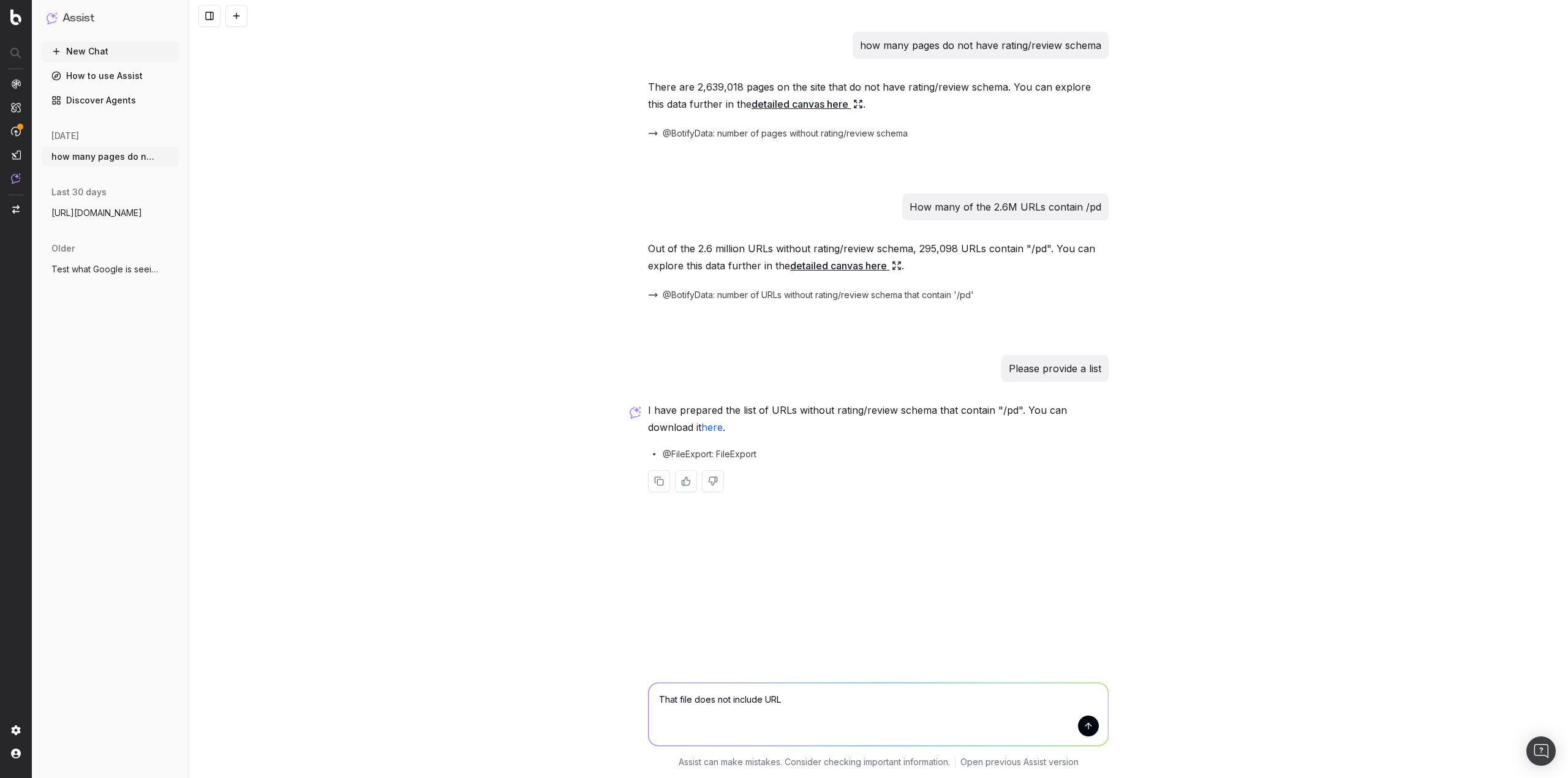
type textarea "That file does not include URLs"
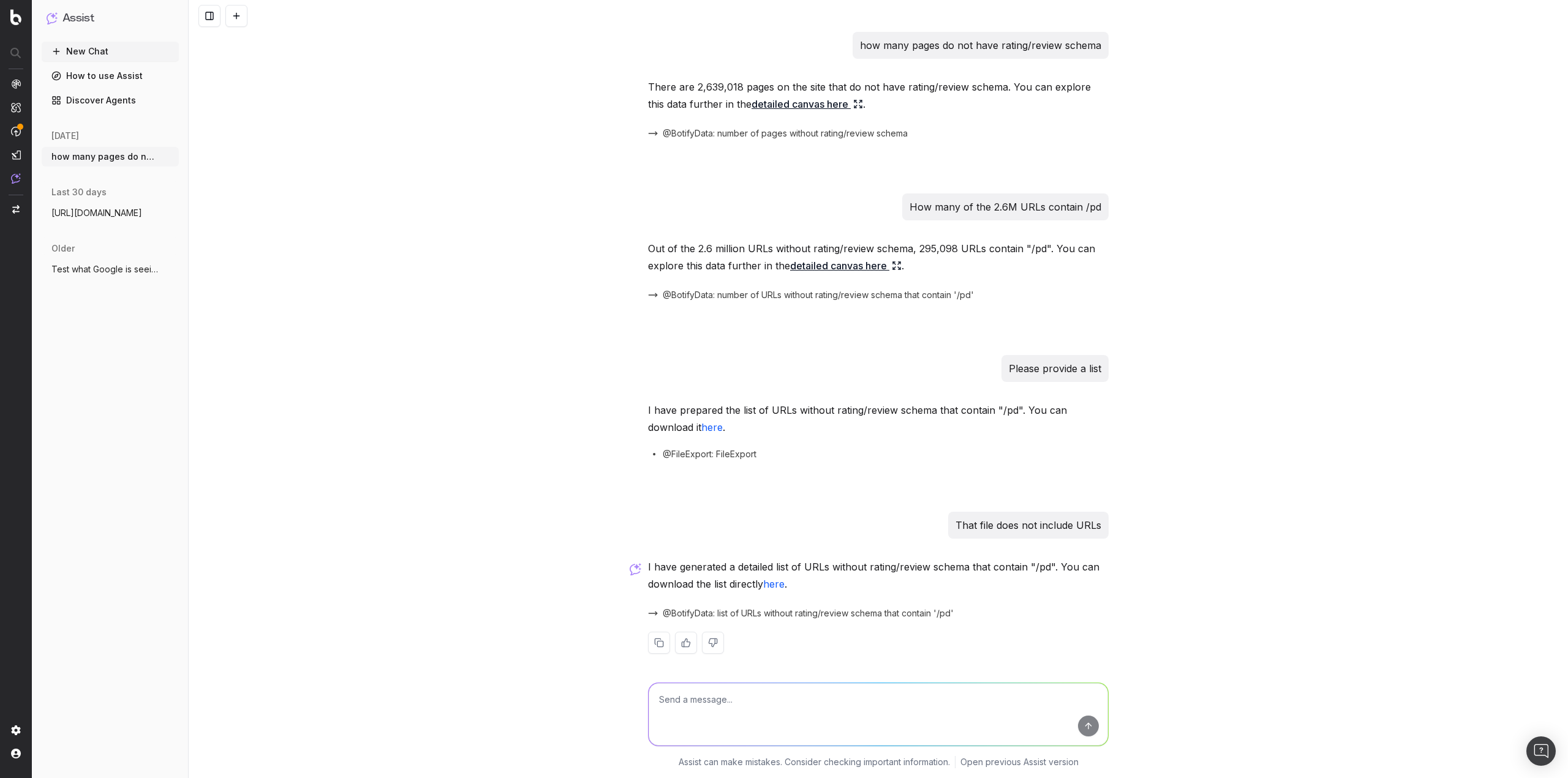
scroll to position [5, 0]
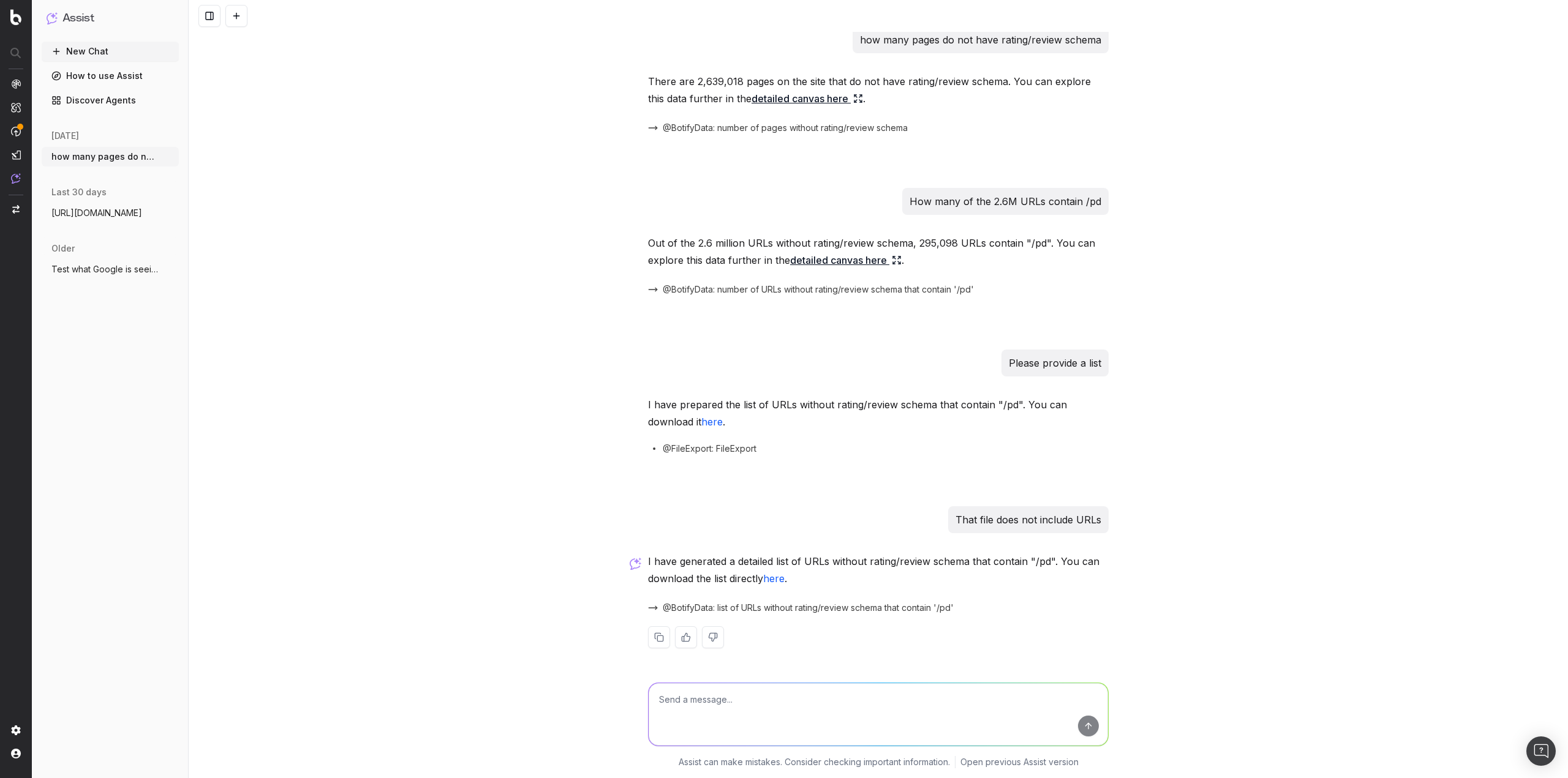
click at [770, 578] on link "here" at bounding box center [774, 578] width 22 height 12
drag, startPoint x: 168, startPoint y: 371, endPoint x: 155, endPoint y: 239, distance: 132.6
click at [160, 357] on div "New Chat How to use Assist Discover Agents [DATE] how many pages do not have ra…" at bounding box center [110, 408] width 137 height 732
click at [103, 56] on button "New Chat" at bounding box center [110, 51] width 137 height 19
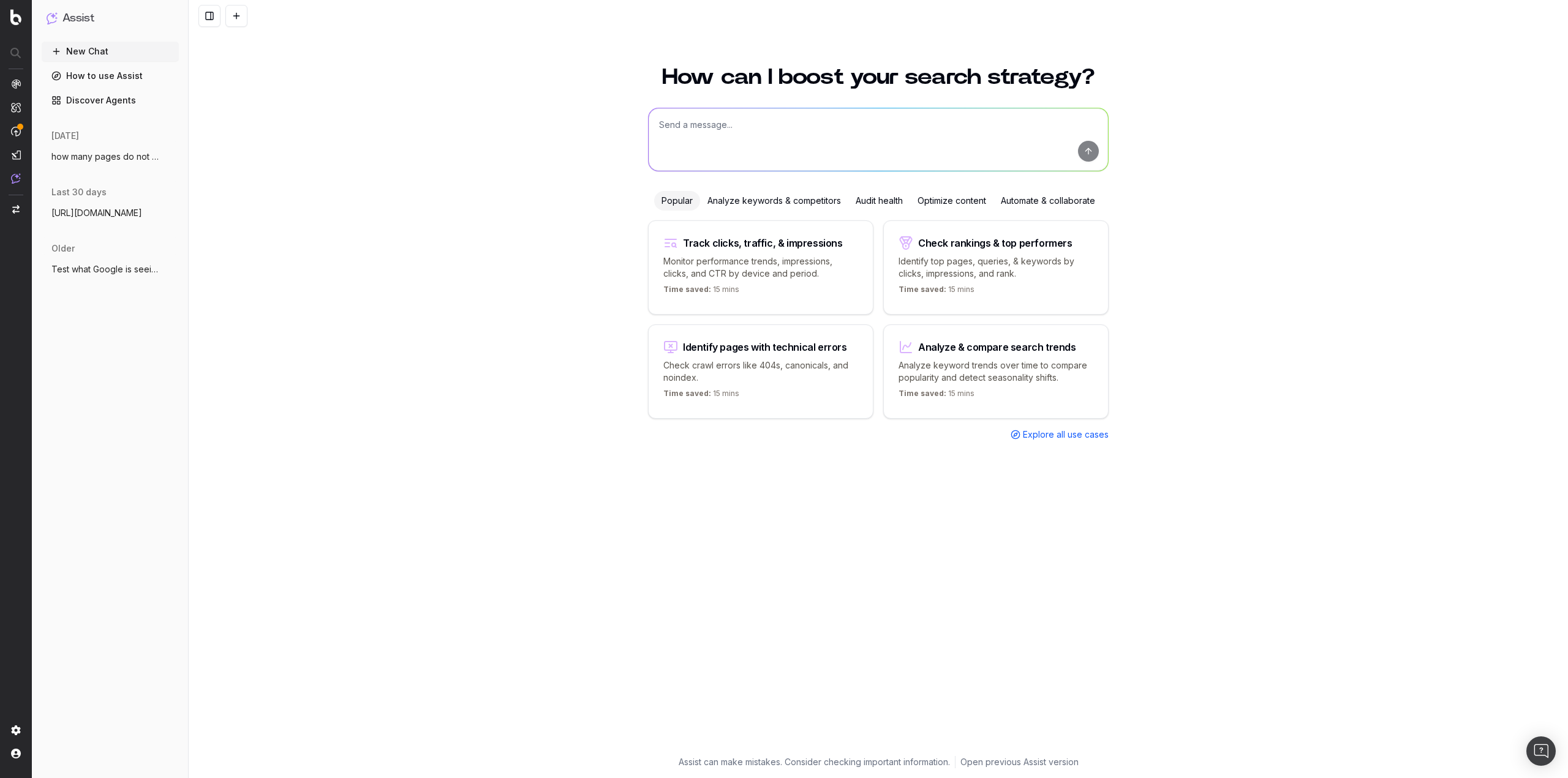
click at [100, 78] on link "How to use Assist" at bounding box center [110, 76] width 137 height 19
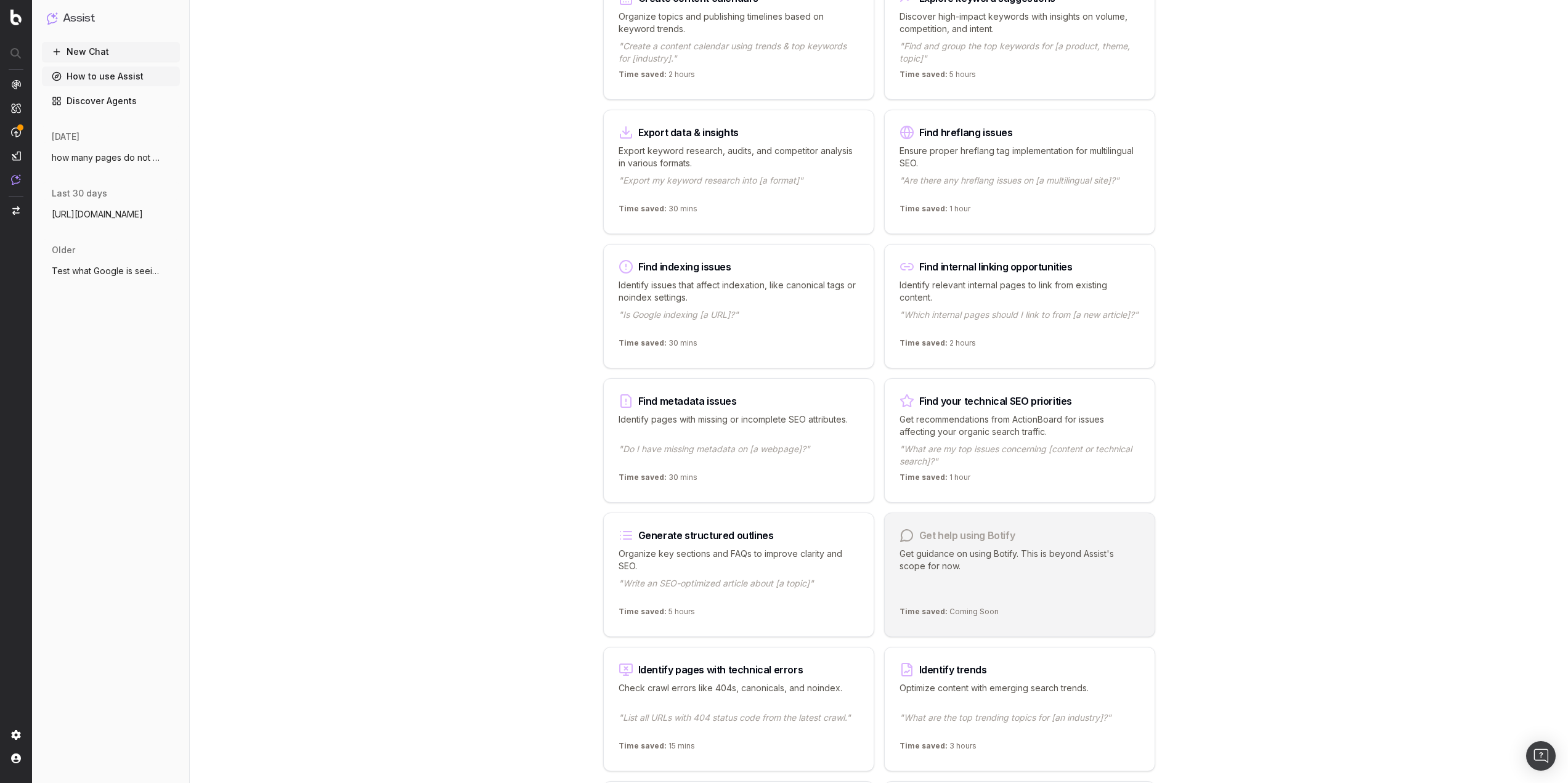
scroll to position [554, 0]
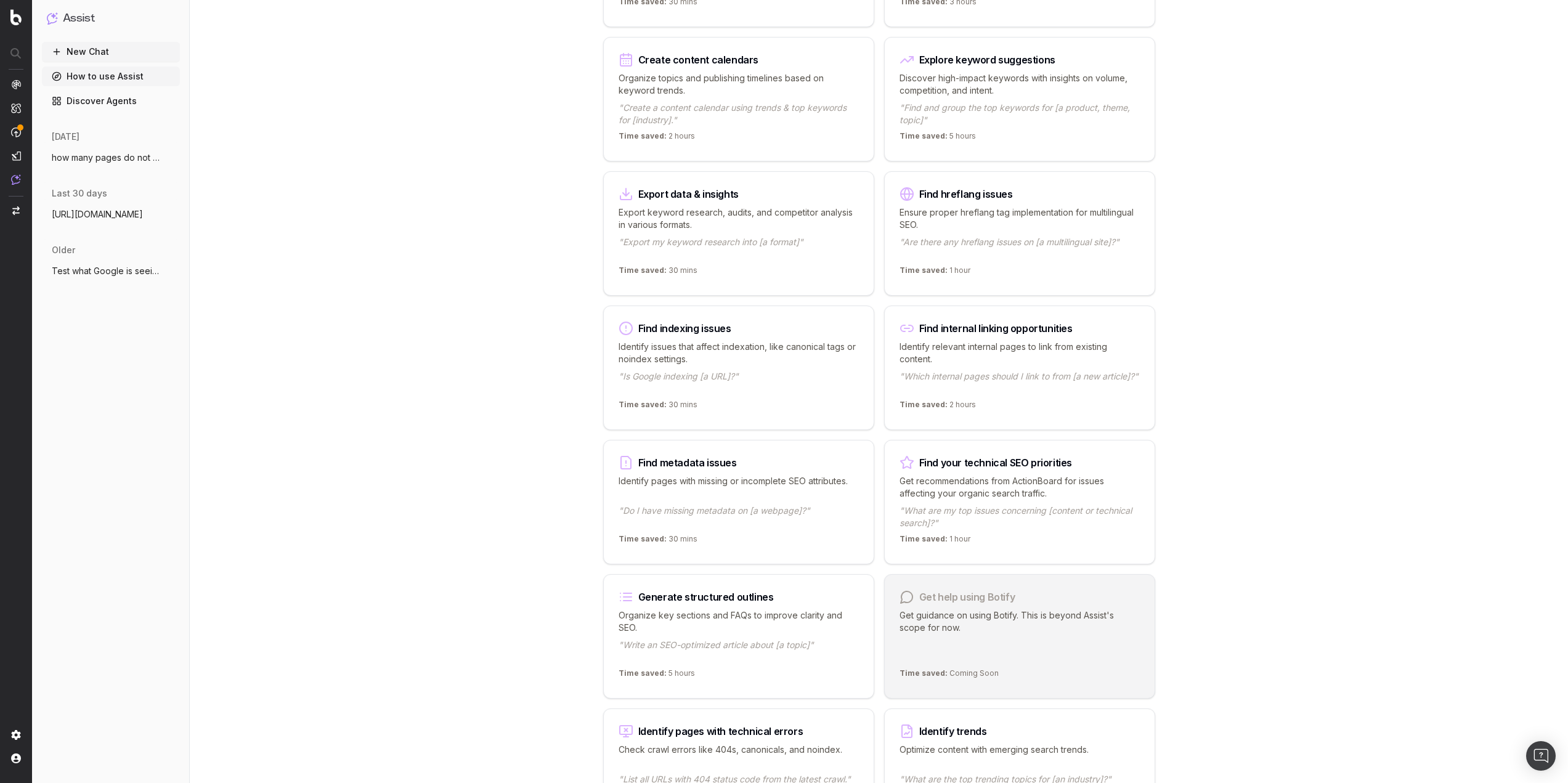
click at [981, 509] on p ""What are my top issues concerning [content or technical search]?"" at bounding box center [1020, 517] width 240 height 25
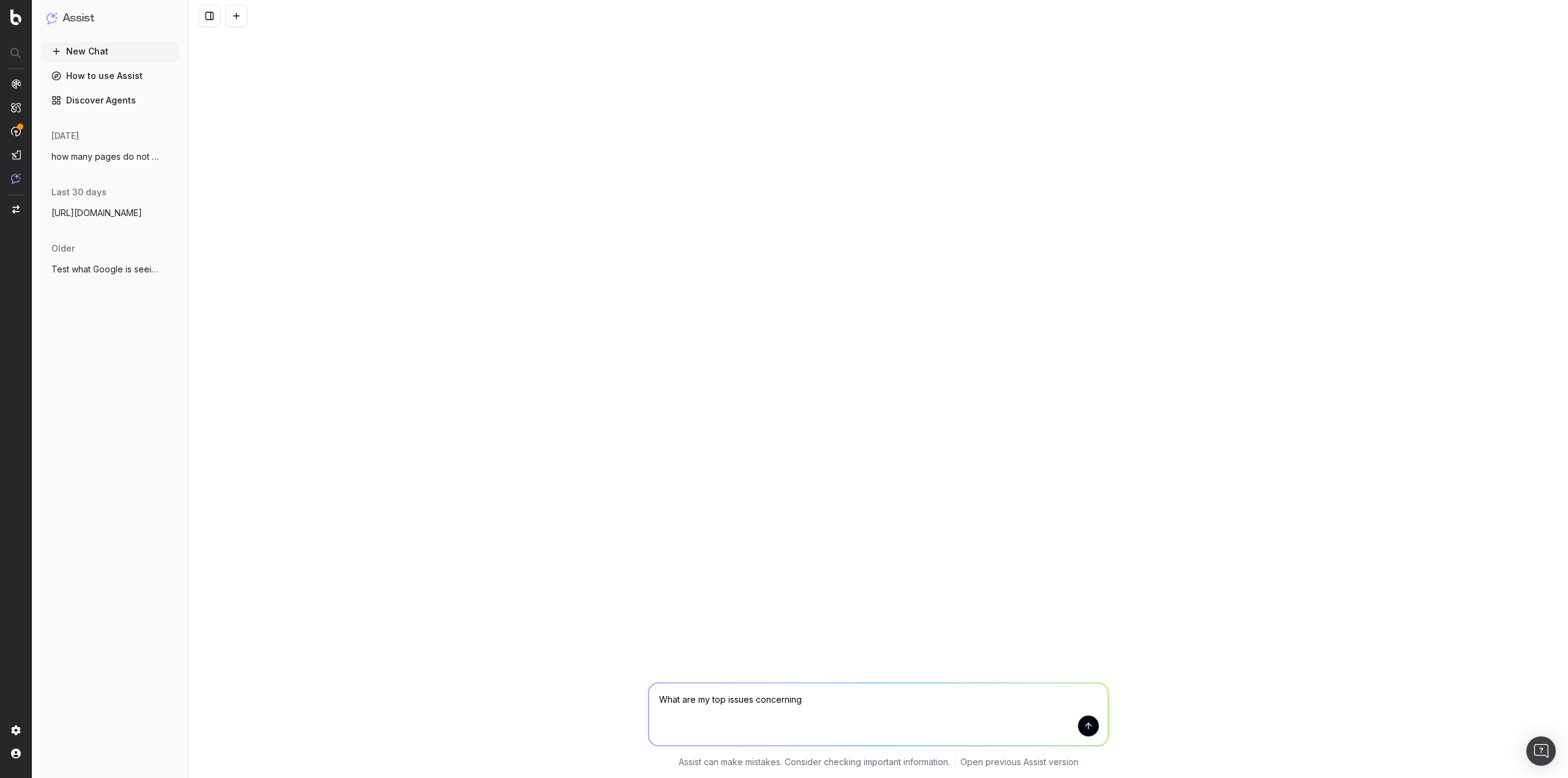
click at [1093, 723] on button "submit" at bounding box center [1089, 726] width 21 height 21
click at [108, 55] on button "New Chat" at bounding box center [110, 51] width 137 height 19
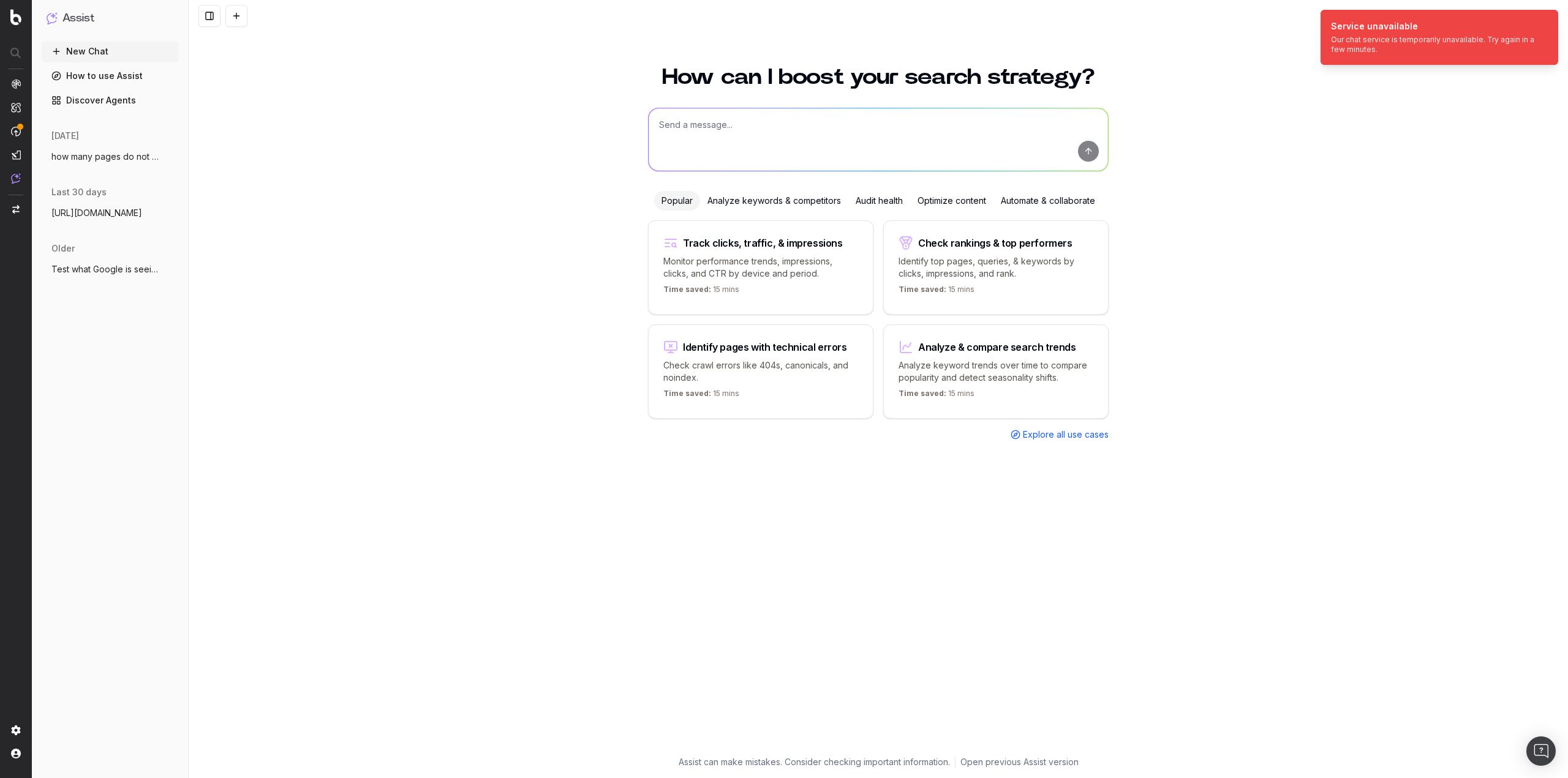
click at [1374, 48] on div "Our chat service is temporarily unavailable. Try again in a few minutes." at bounding box center [1435, 44] width 207 height 19
click at [725, 121] on textarea at bounding box center [878, 139] width 459 height 63
click at [101, 157] on span "how many pages do not have rating/review" at bounding box center [105, 157] width 108 height 12
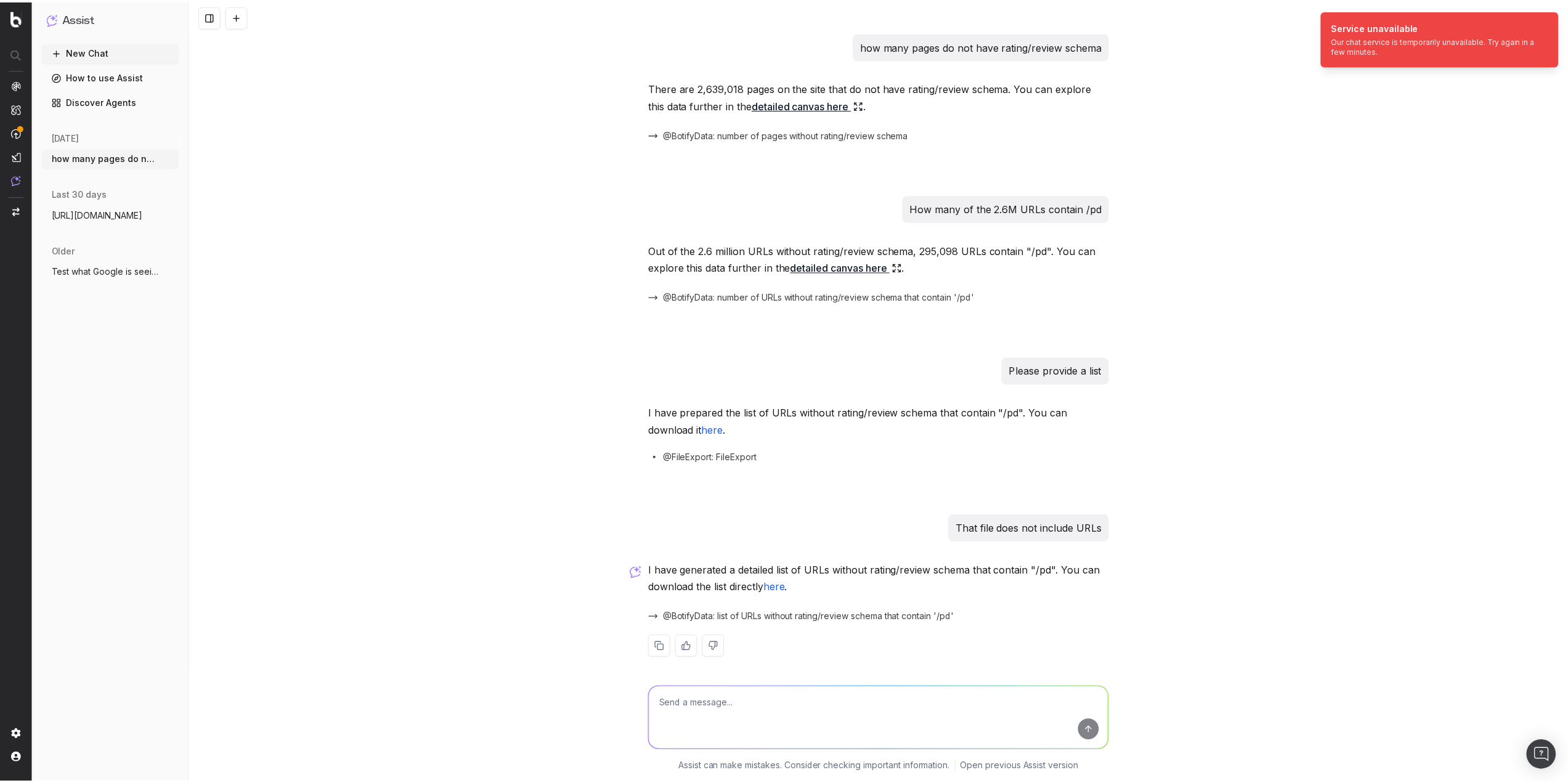
scroll to position [5, 0]
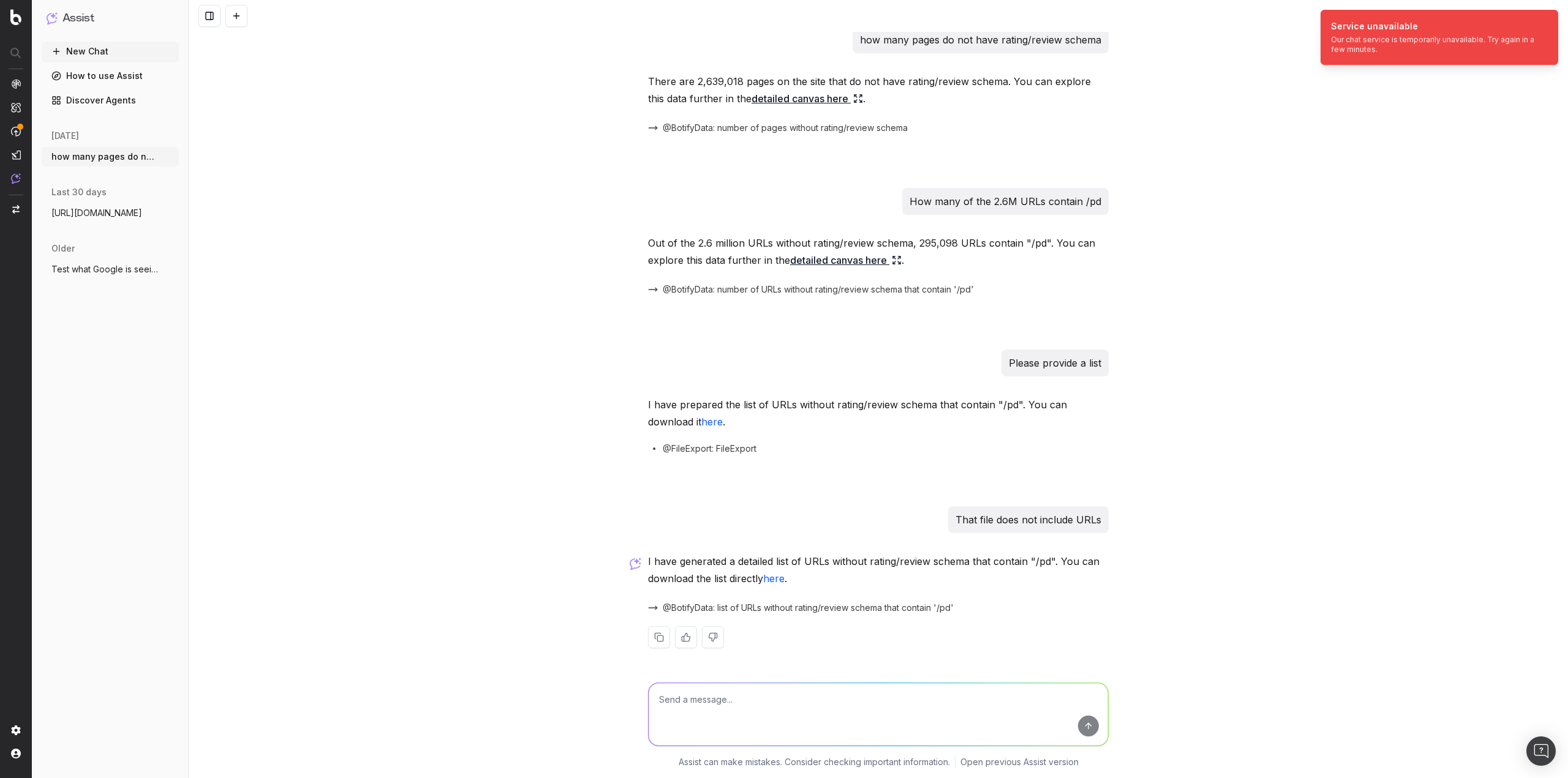
click at [100, 116] on div "New Chat How to use Assist Discover Agents [DATE] how many pages do not have ra…" at bounding box center [110, 408] width 137 height 732
click at [99, 99] on link "Discover Agents" at bounding box center [110, 100] width 137 height 19
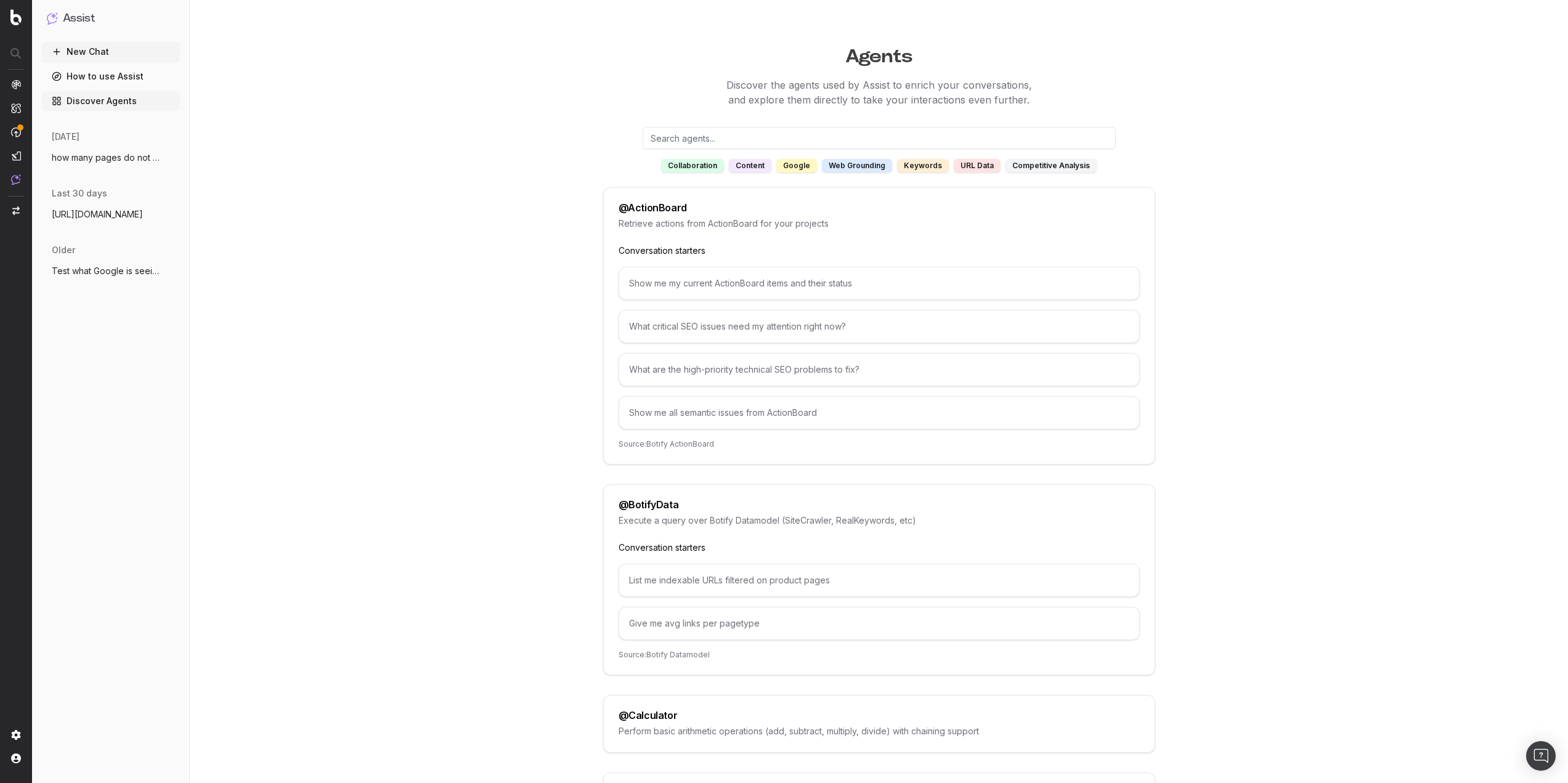
click at [82, 70] on link "How to use Assist" at bounding box center [110, 76] width 138 height 19
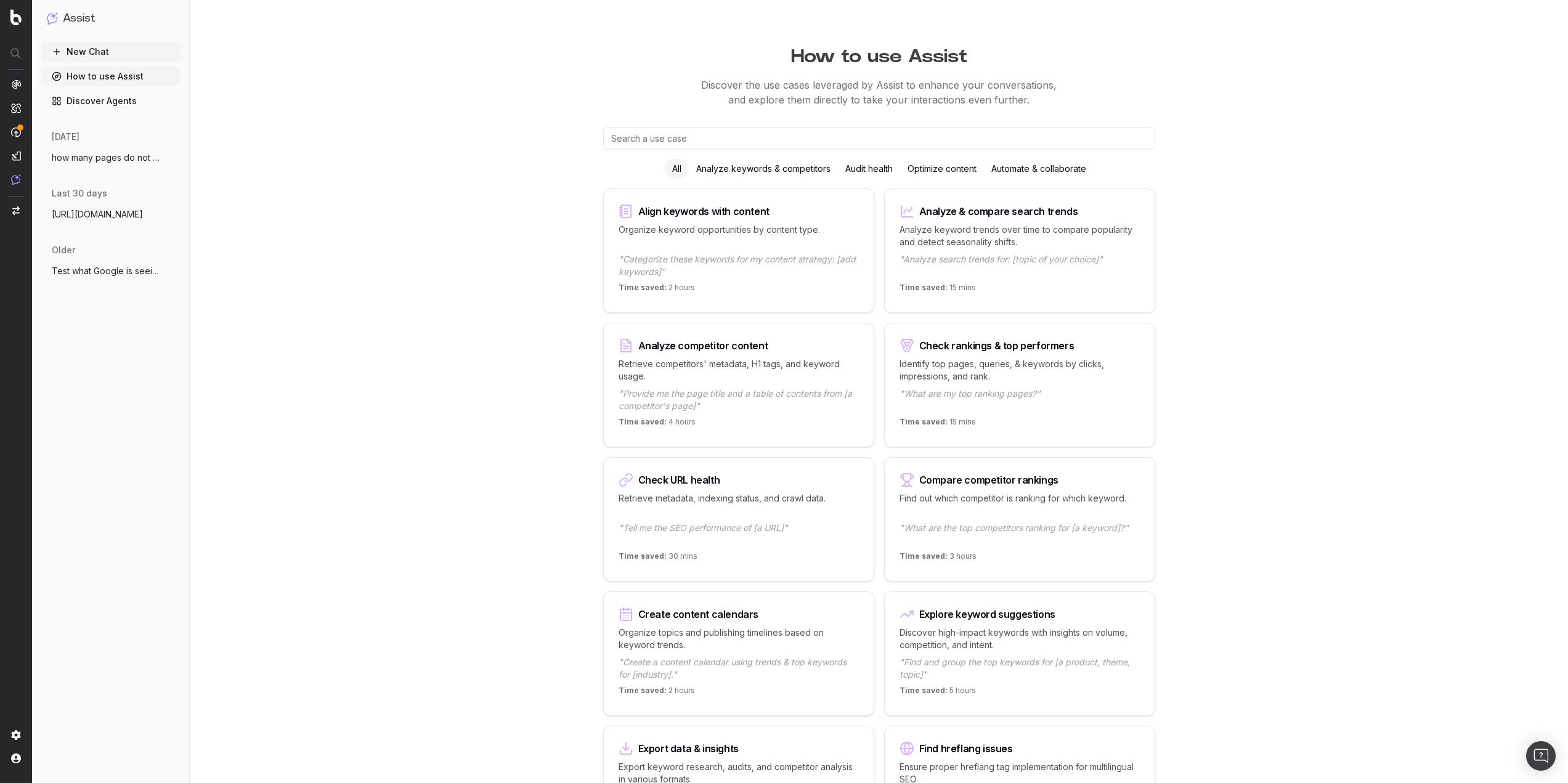
click at [99, 53] on button "New Chat" at bounding box center [110, 52] width 138 height 19
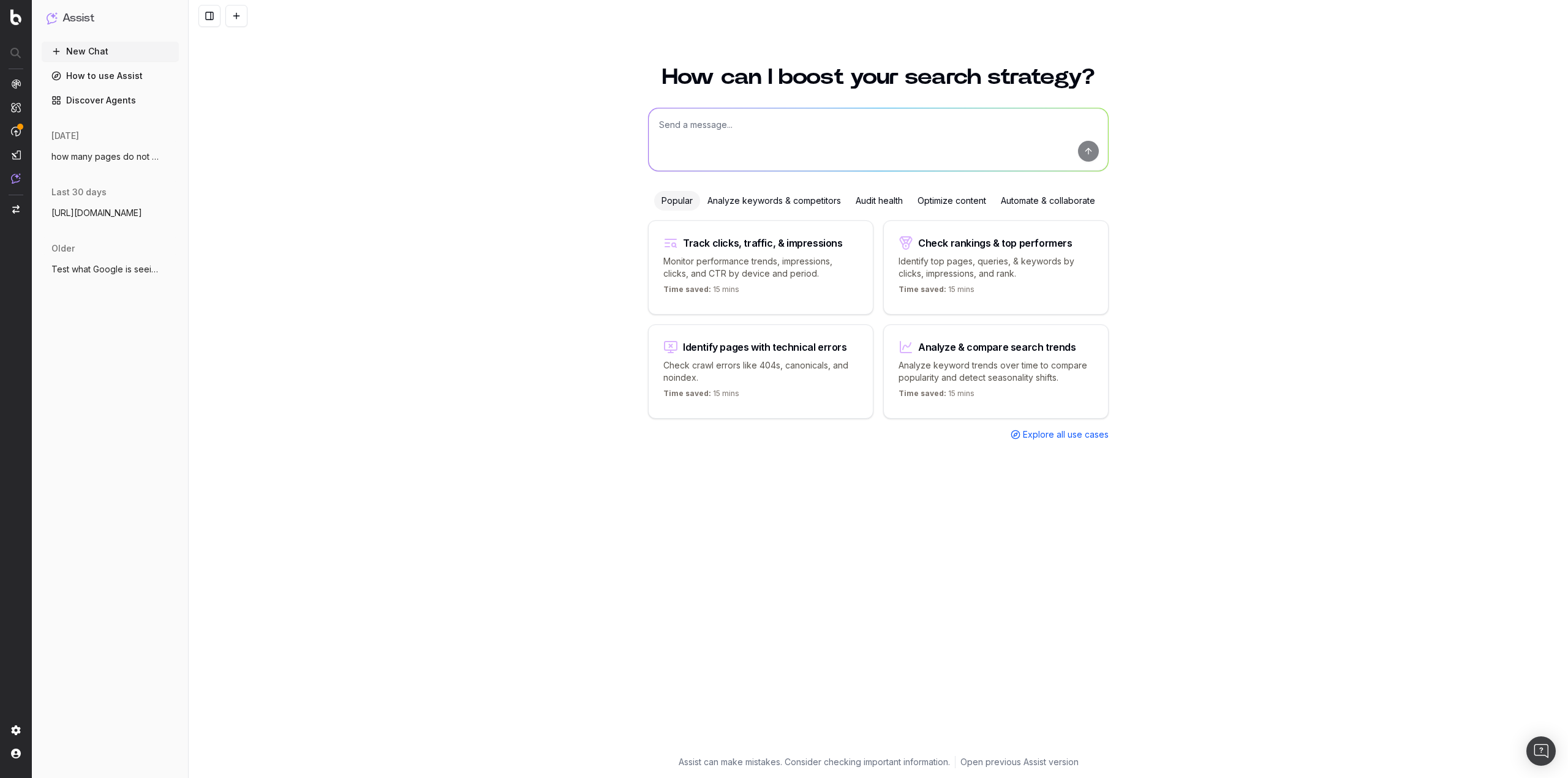
click at [693, 127] on textarea at bounding box center [878, 139] width 459 height 63
click at [735, 131] on textarea "Compile a list of" at bounding box center [878, 139] width 459 height 63
type textarea "compile a list of all URLs containing /pd/ which do not have aggregate rating o…"
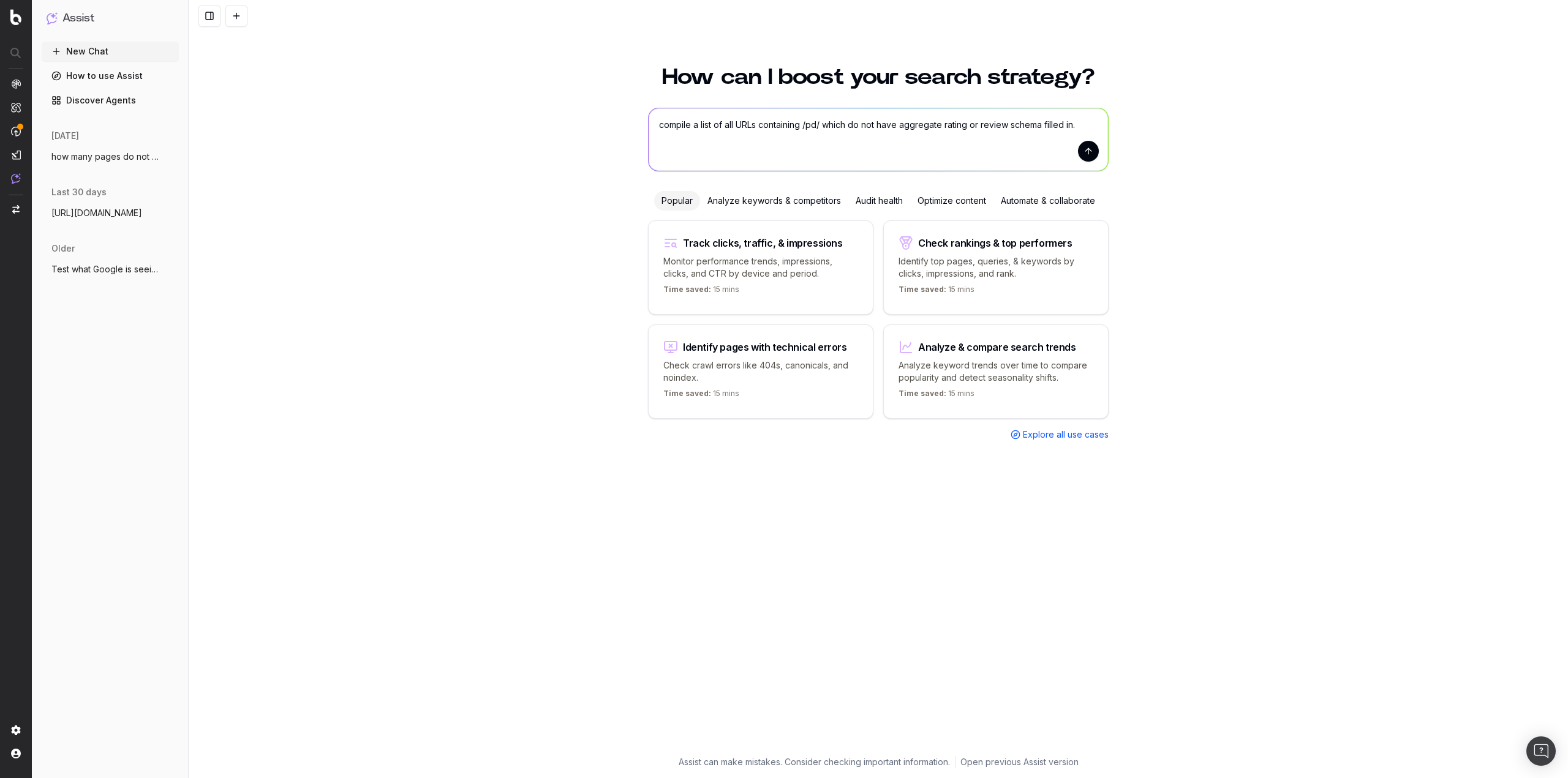
click at [1093, 155] on button "submit" at bounding box center [1089, 152] width 21 height 21
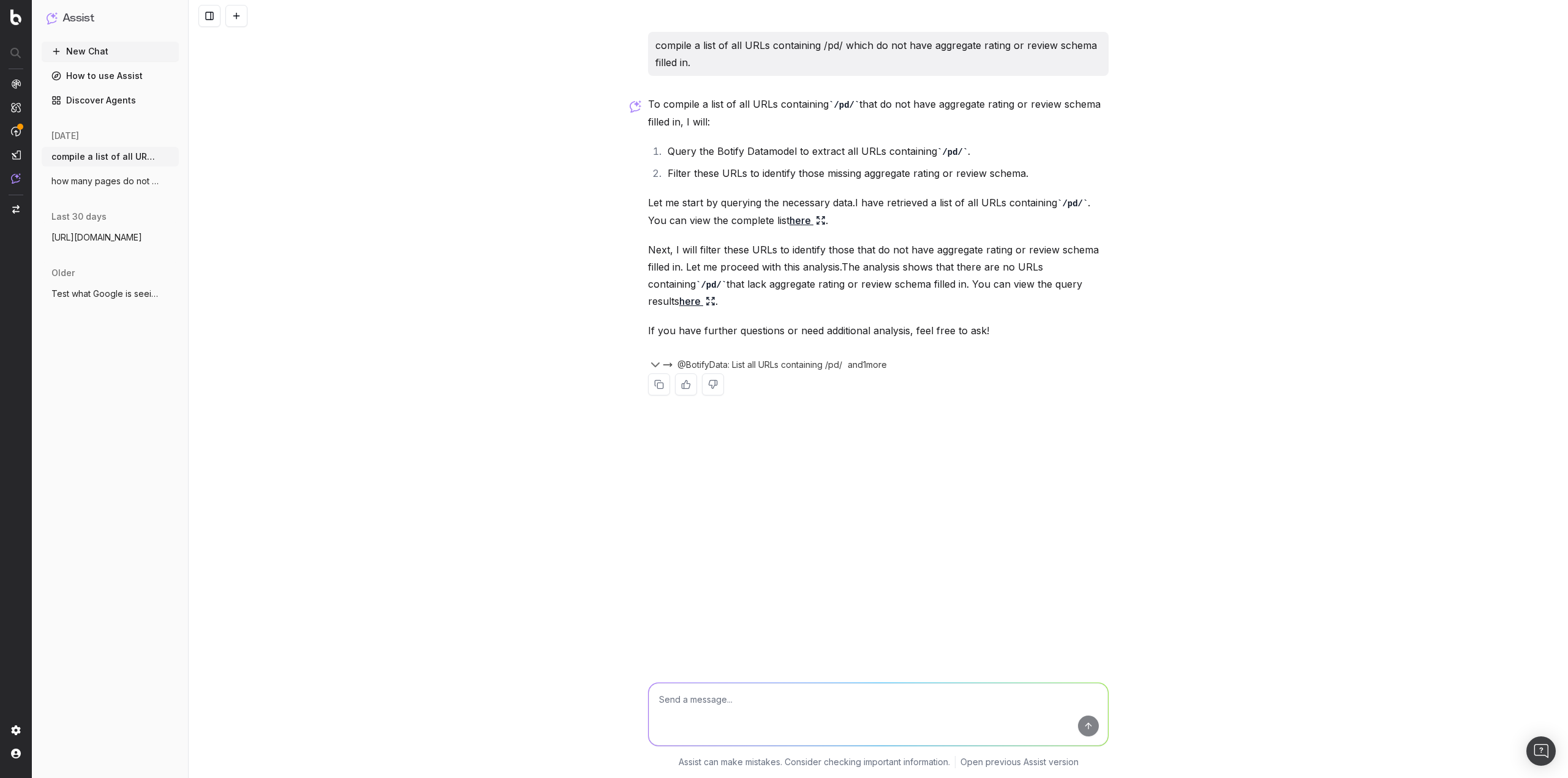
click at [790, 220] on link "here" at bounding box center [807, 220] width 36 height 17
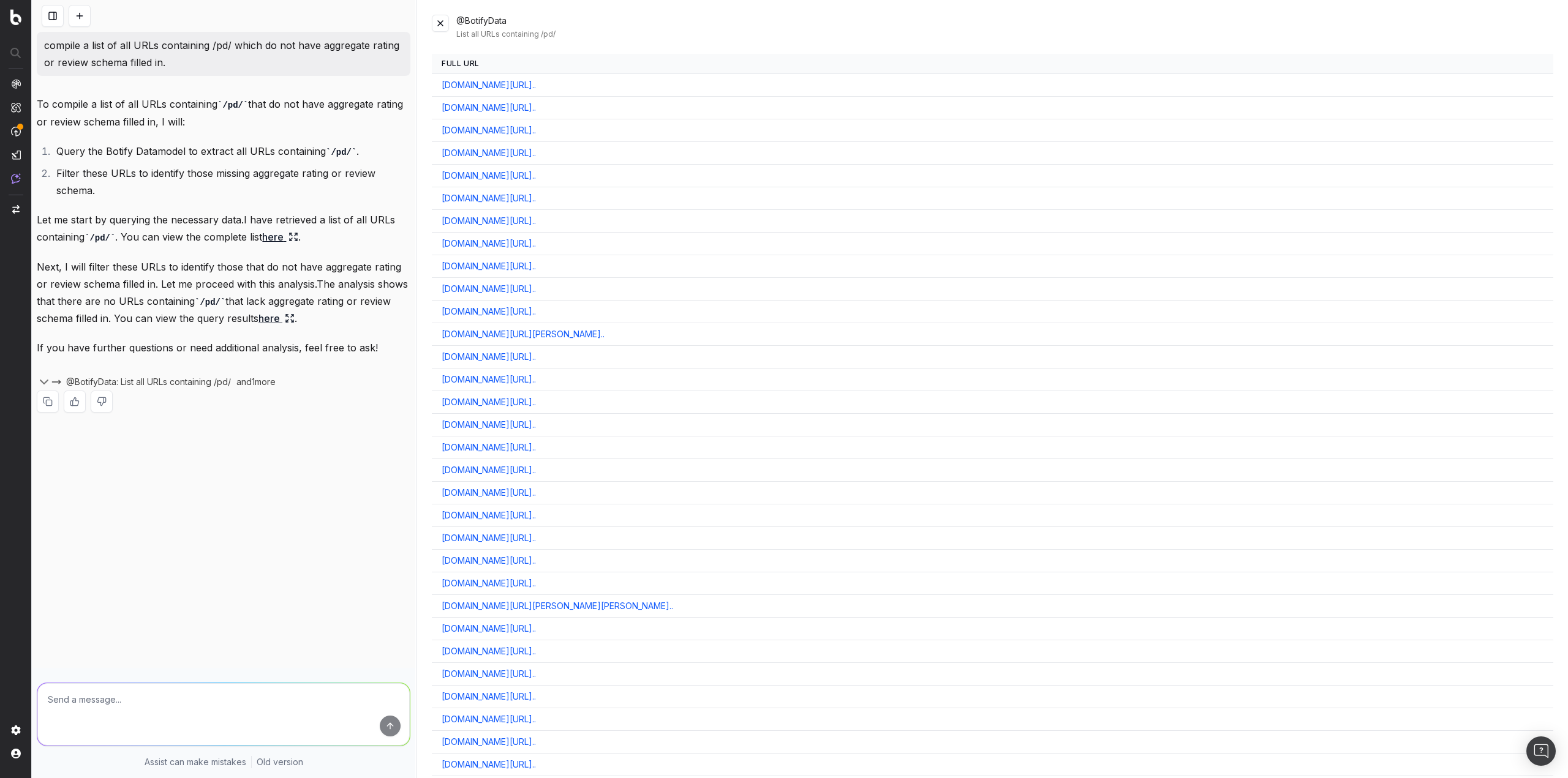
click at [275, 319] on link "here" at bounding box center [276, 319] width 36 height 17
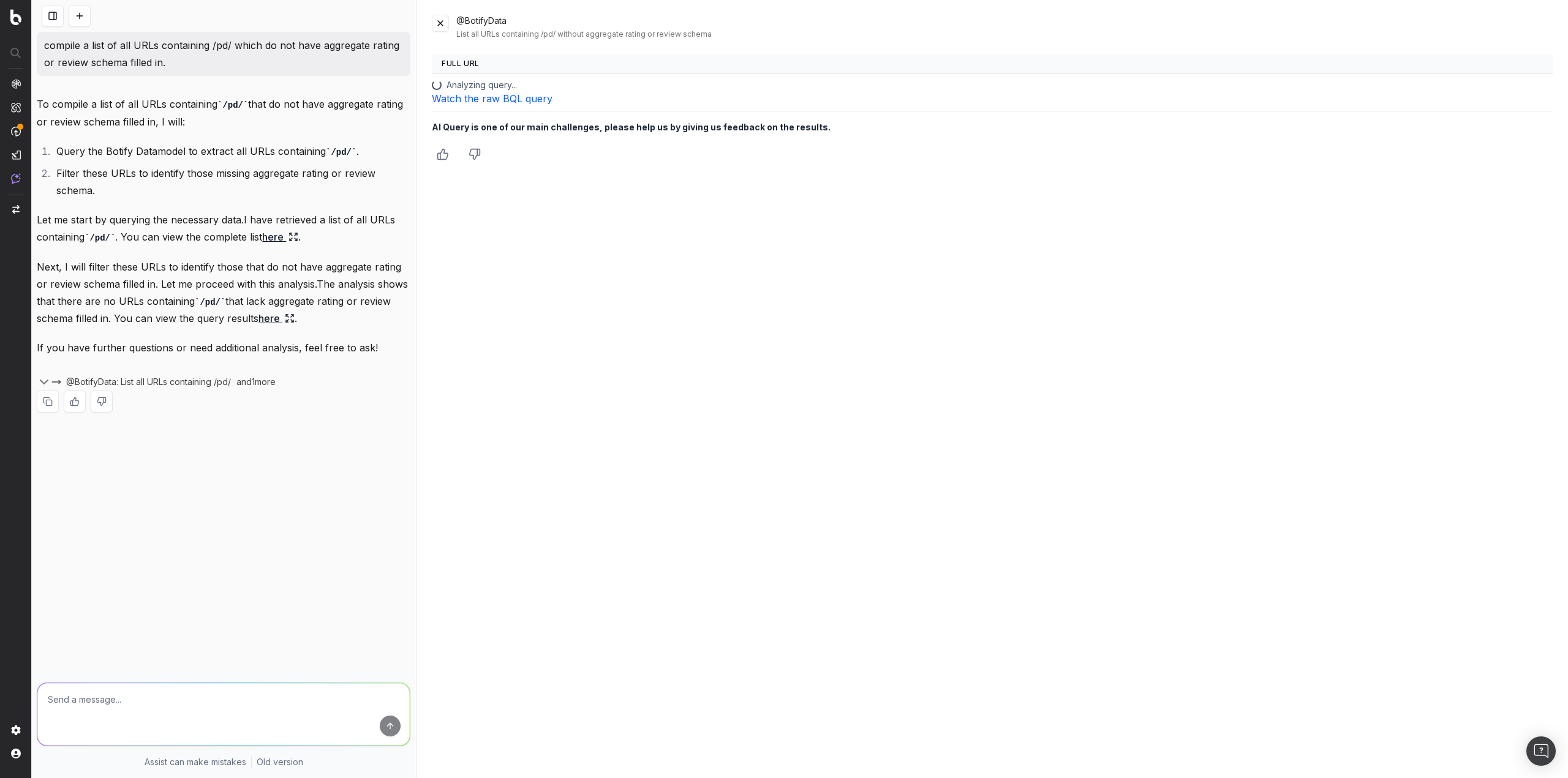
click at [276, 238] on link "here" at bounding box center [280, 237] width 36 height 17
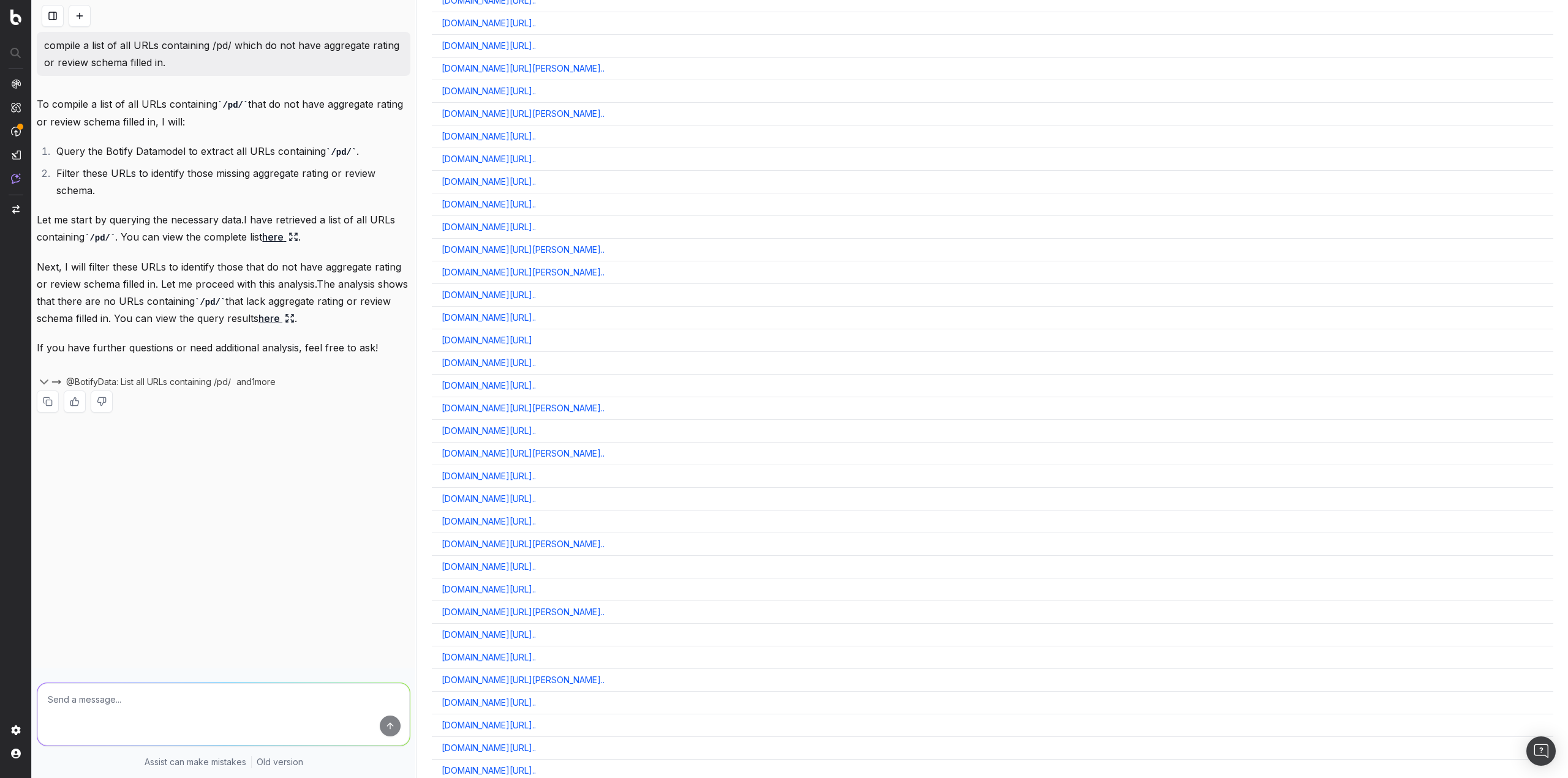
scroll to position [9061, 0]
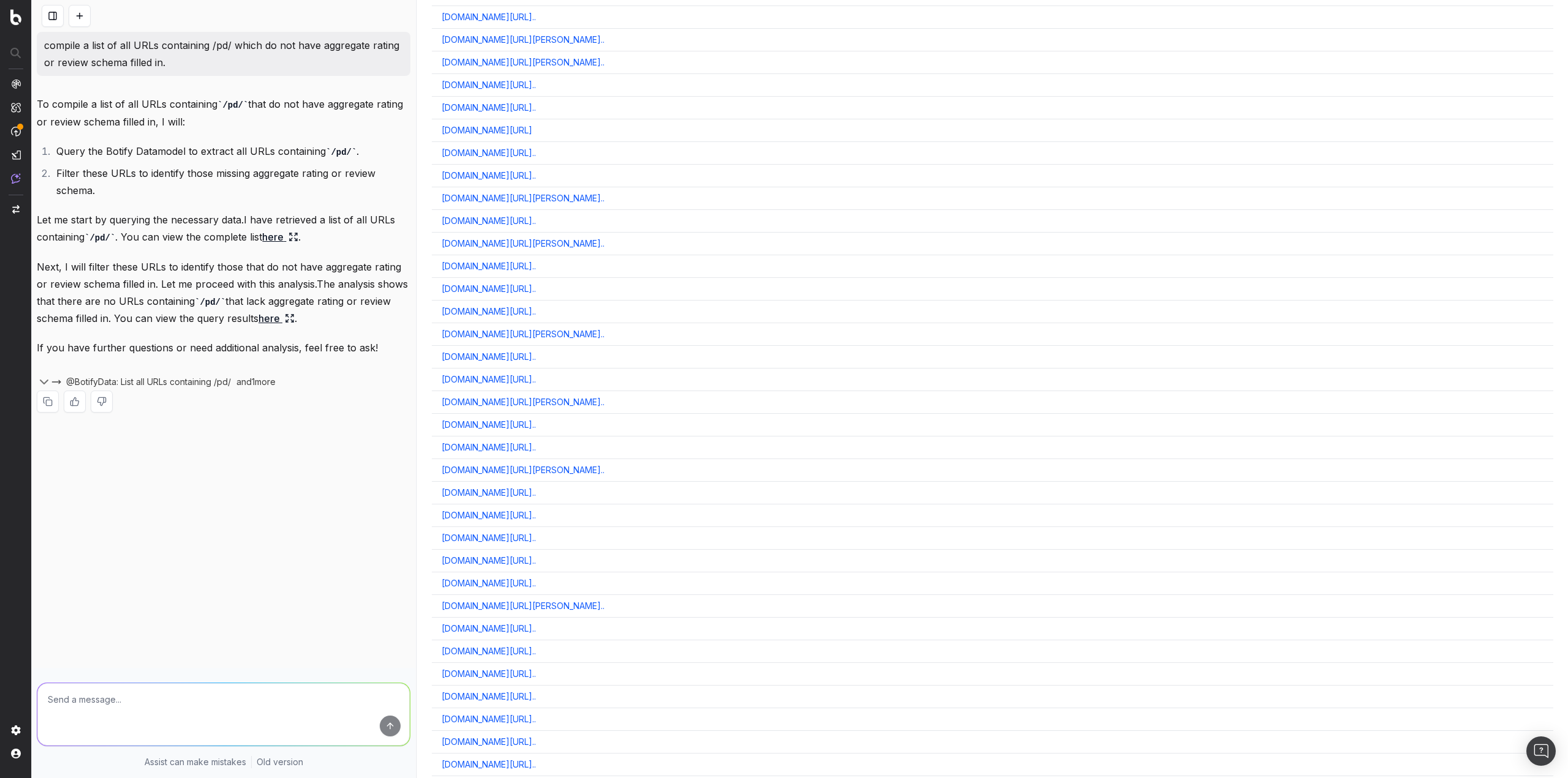
click at [536, 493] on link "[DOMAIN_NAME][URL].." at bounding box center [489, 493] width 94 height 12
click at [149, 706] on textarea at bounding box center [223, 714] width 372 height 63
type textarea "remove items with 0 reviews from the list"
